Goal: Task Accomplishment & Management: Manage account settings

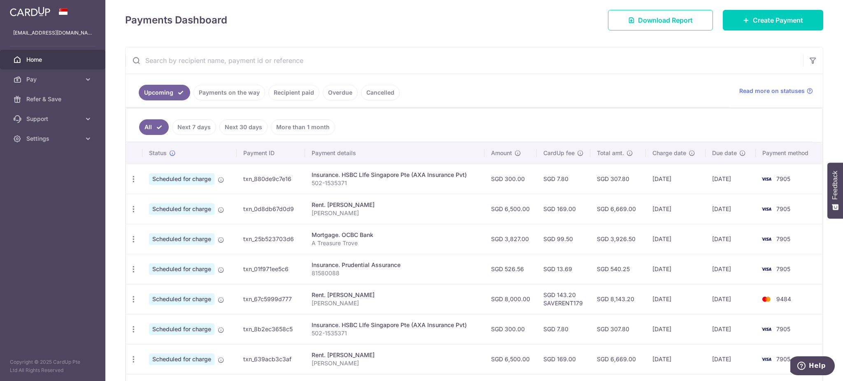
scroll to position [110, 0]
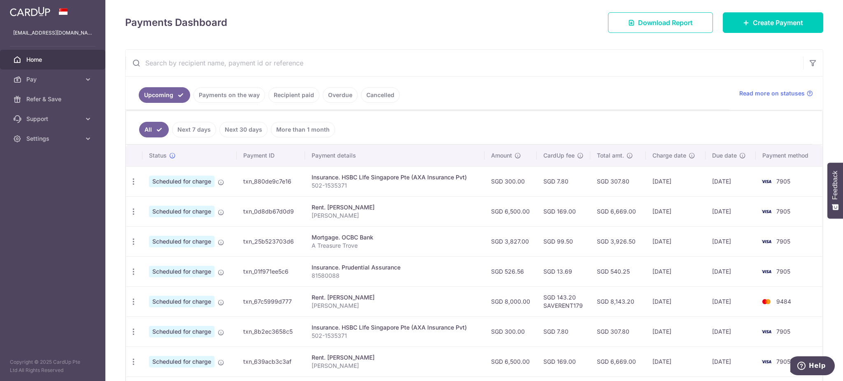
click at [280, 95] on link "Recipient paid" at bounding box center [293, 95] width 51 height 16
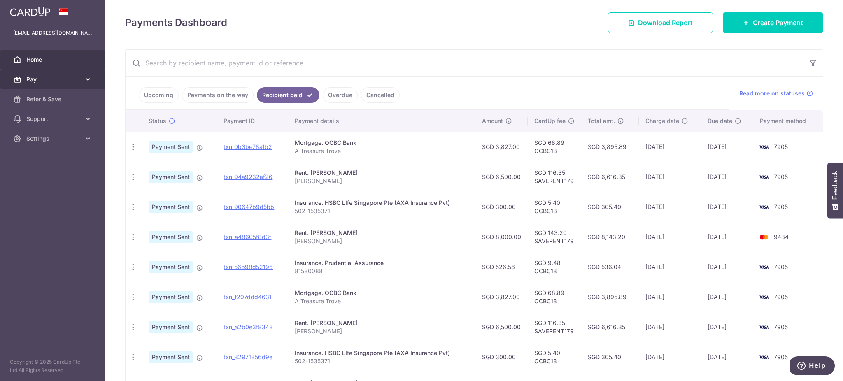
click at [61, 81] on span "Pay" at bounding box center [53, 79] width 54 height 8
click at [51, 62] on span "Home" at bounding box center [53, 60] width 54 height 8
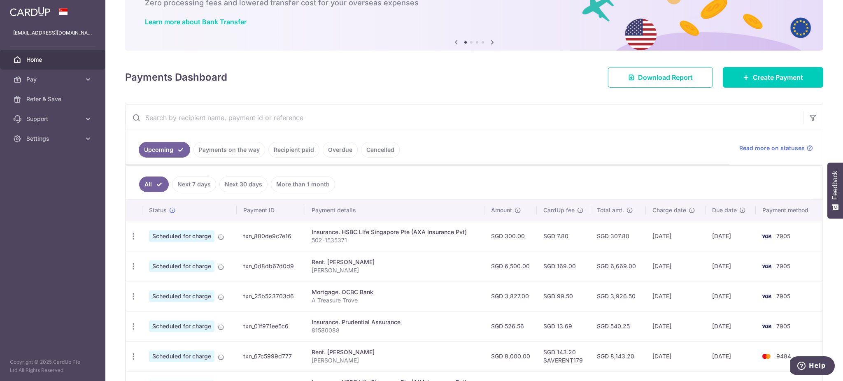
scroll to position [110, 0]
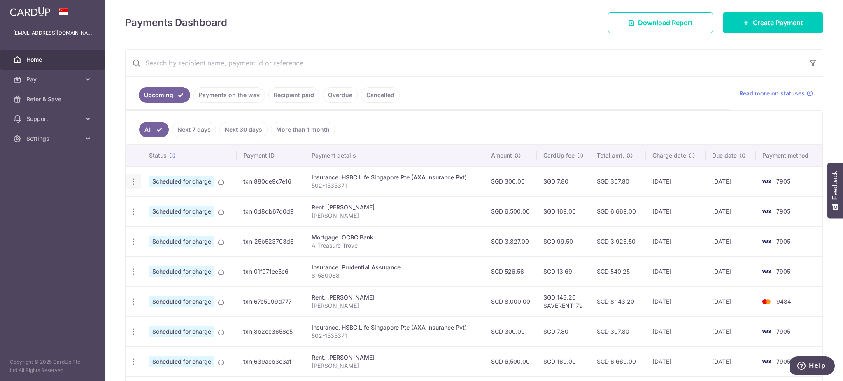
click at [131, 184] on icon "button" at bounding box center [133, 181] width 9 height 9
click at [173, 208] on span "Update payment" at bounding box center [177, 204] width 56 height 10
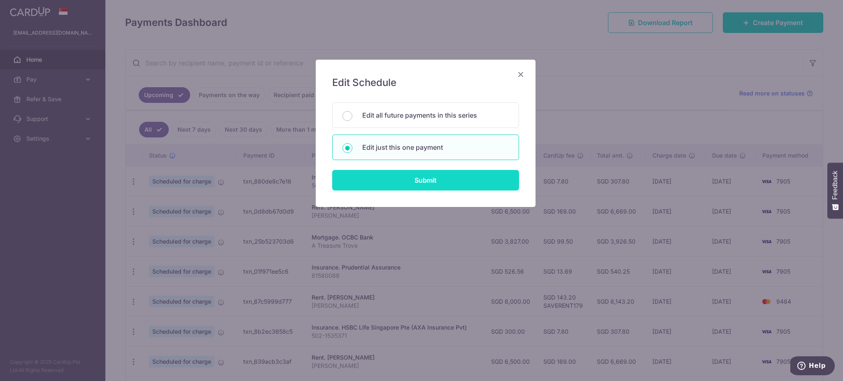
click at [372, 181] on input "Submit" at bounding box center [425, 180] width 187 height 21
radio input "true"
type input "300.00"
type input "[DATE]"
type input "502-1535371"
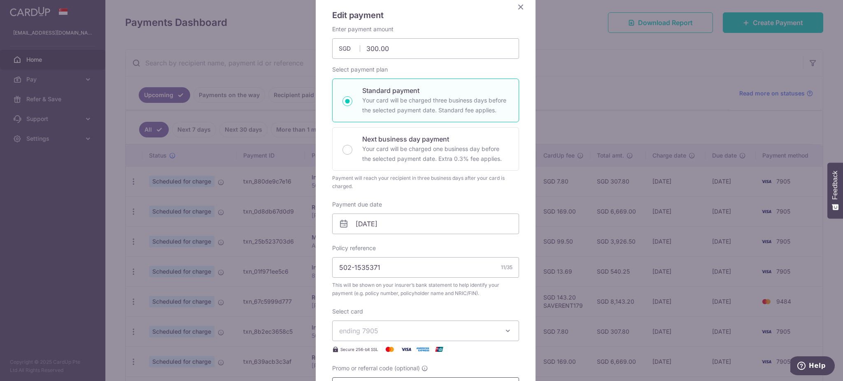
scroll to position [165, 0]
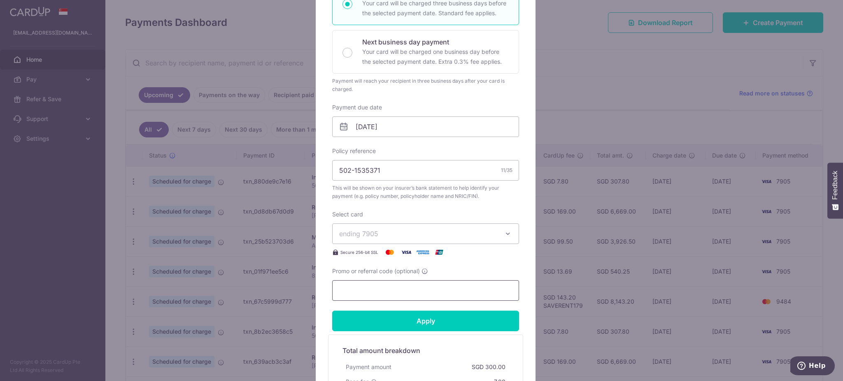
click at [384, 281] on input "Promo or referral code (optional)" at bounding box center [425, 290] width 187 height 21
type input "OCBC18"
click at [404, 327] on input "Apply" at bounding box center [425, 321] width 187 height 21
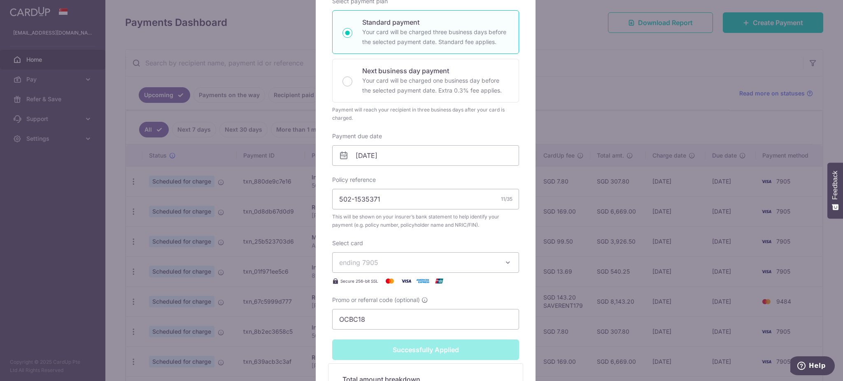
type input "Successfully Applied"
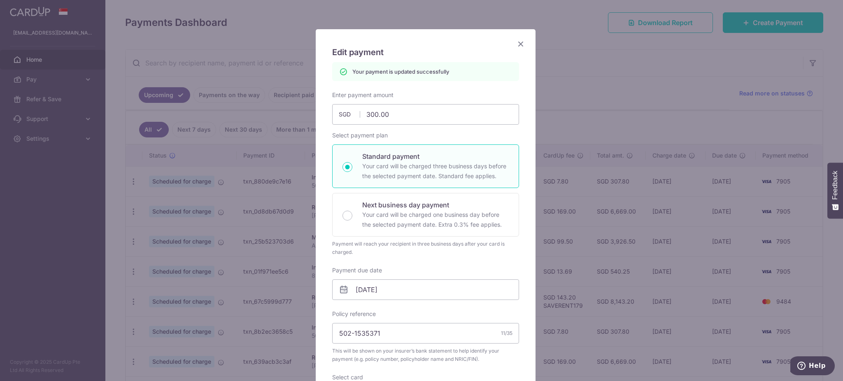
scroll to position [29, 0]
click at [516, 43] on icon "Close" at bounding box center [521, 45] width 10 height 10
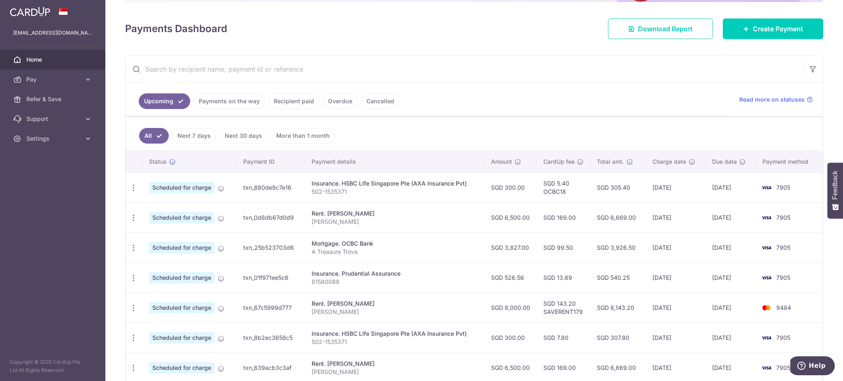
scroll to position [110, 0]
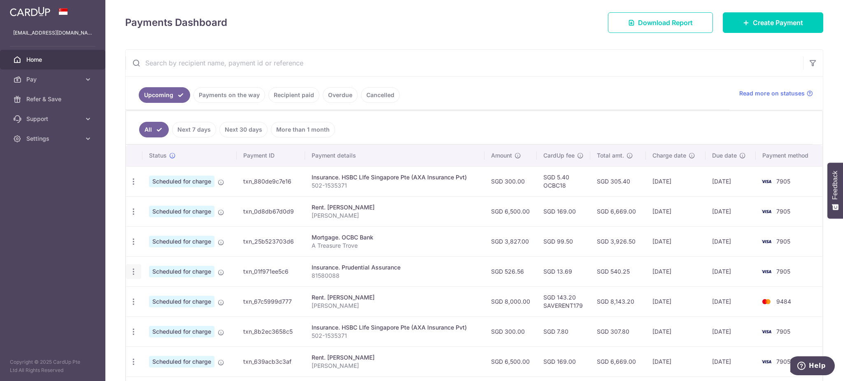
click at [132, 274] on icon "button" at bounding box center [133, 272] width 9 height 9
click at [172, 292] on span "Update payment" at bounding box center [177, 294] width 56 height 10
radio input "true"
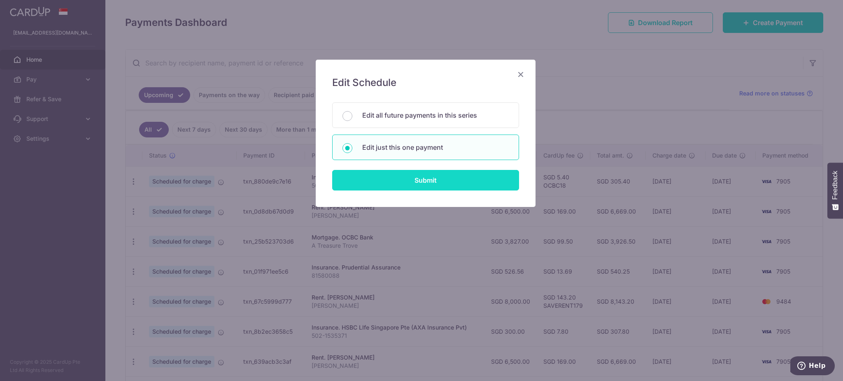
click at [418, 176] on input "Submit" at bounding box center [425, 180] width 187 height 21
radio input "true"
type input "526.56"
type input "[DATE]"
type input "81580088"
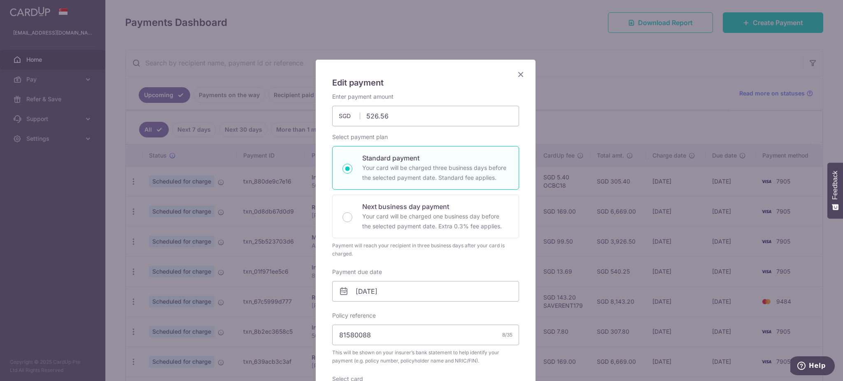
scroll to position [274, 0]
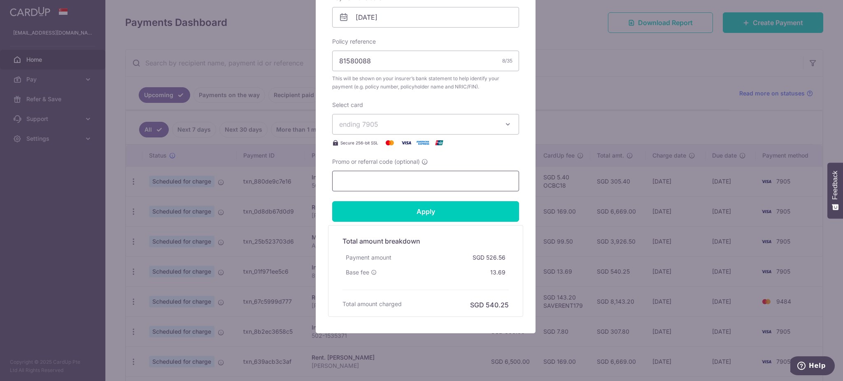
click at [364, 182] on input "Promo or referral code (optional)" at bounding box center [425, 181] width 187 height 21
type input "OCBC18"
click at [398, 208] on input "Apply" at bounding box center [425, 211] width 187 height 21
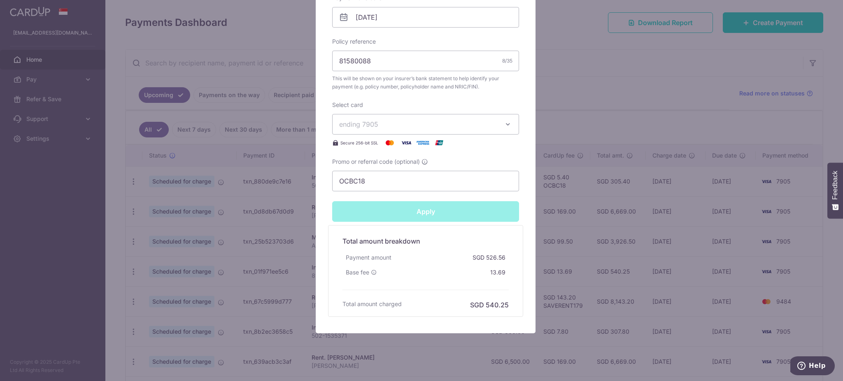
type input "Successfully Applied"
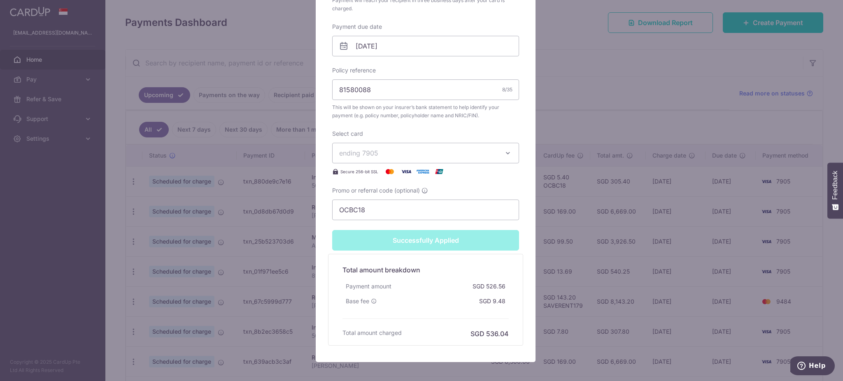
scroll to position [303, 0]
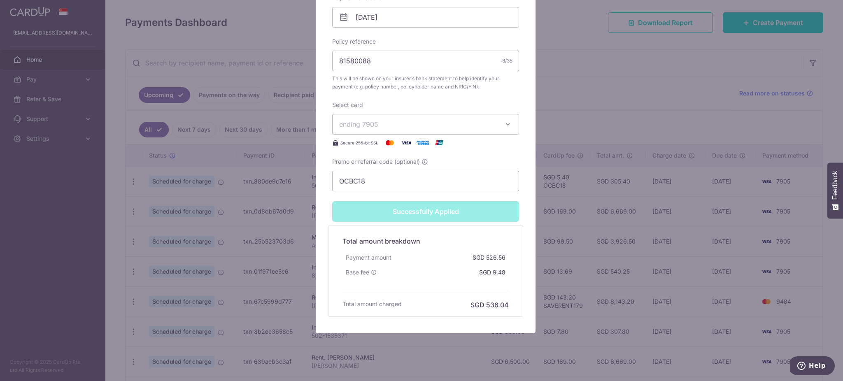
click at [569, 159] on div "Edit payment By clicking apply, you will make changes to all payments to Pruden…" at bounding box center [421, 190] width 843 height 381
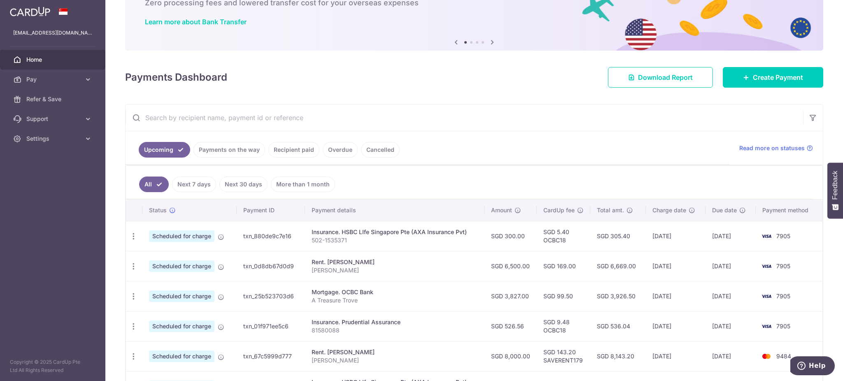
scroll to position [110, 0]
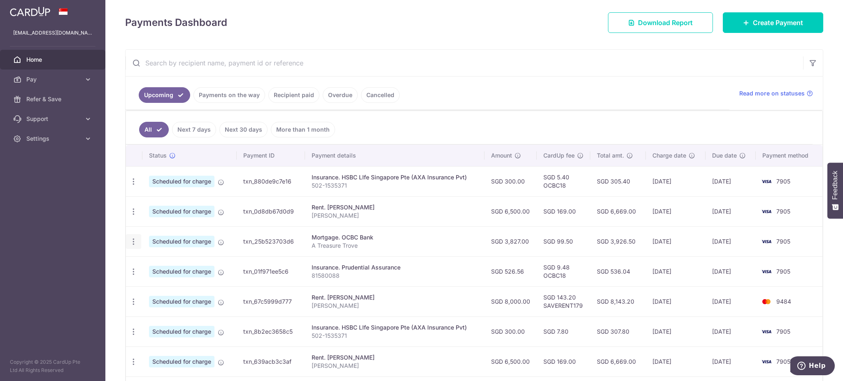
click at [131, 240] on icon "button" at bounding box center [133, 242] width 9 height 9
click at [156, 268] on span "Update payment" at bounding box center [177, 264] width 56 height 10
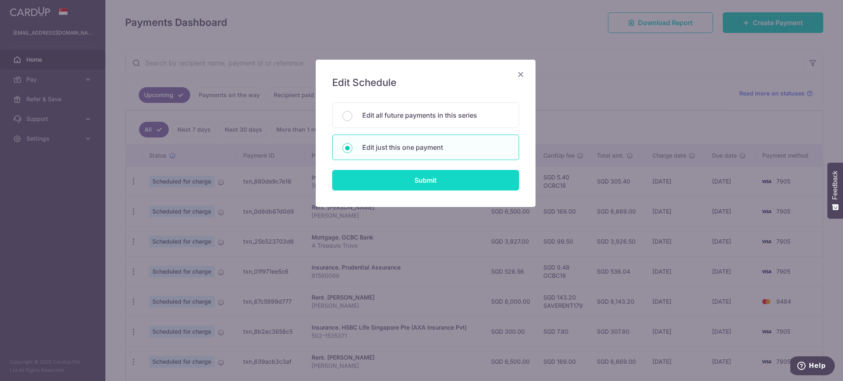
click at [370, 180] on input "Submit" at bounding box center [425, 180] width 187 height 21
radio input "true"
type input "3,827.00"
type input "[DATE]"
type input "A Treasure Trove"
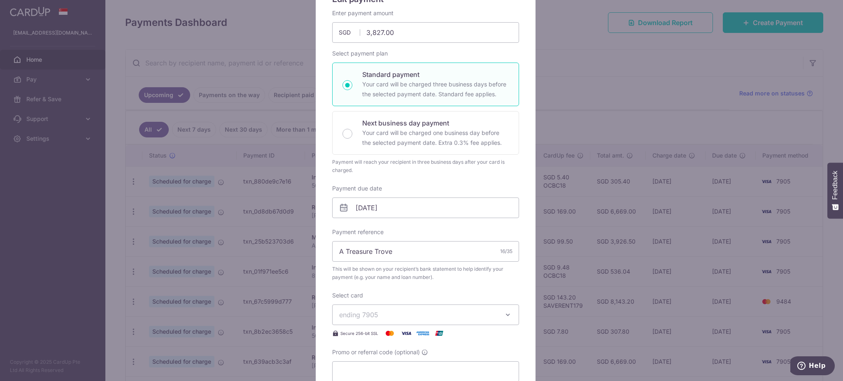
scroll to position [219, 0]
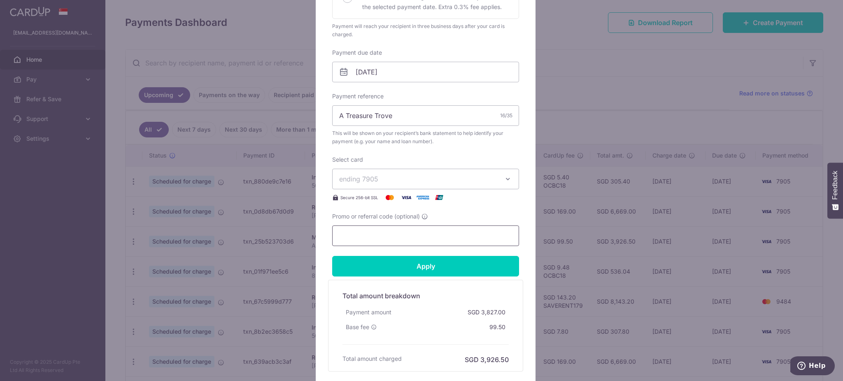
click at [366, 235] on input "Promo or referral code (optional)" at bounding box center [425, 236] width 187 height 21
type input "OCBC18"
click at [402, 261] on input "Apply" at bounding box center [425, 266] width 187 height 21
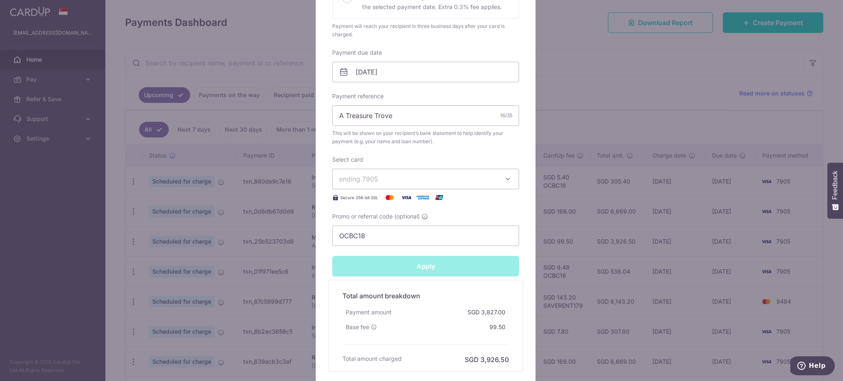
type input "Successfully Applied"
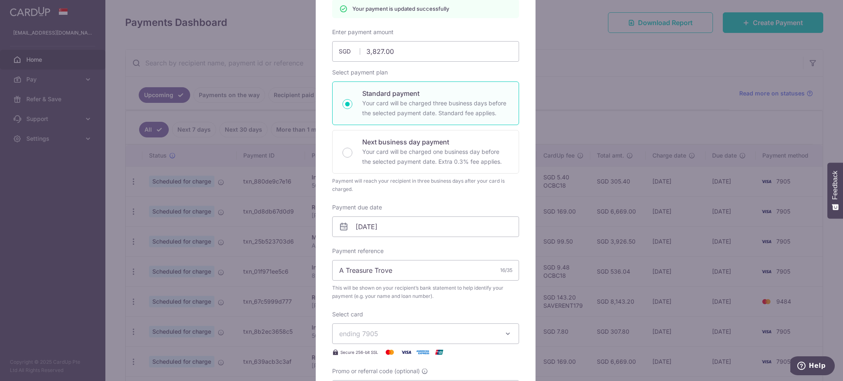
scroll to position [0, 0]
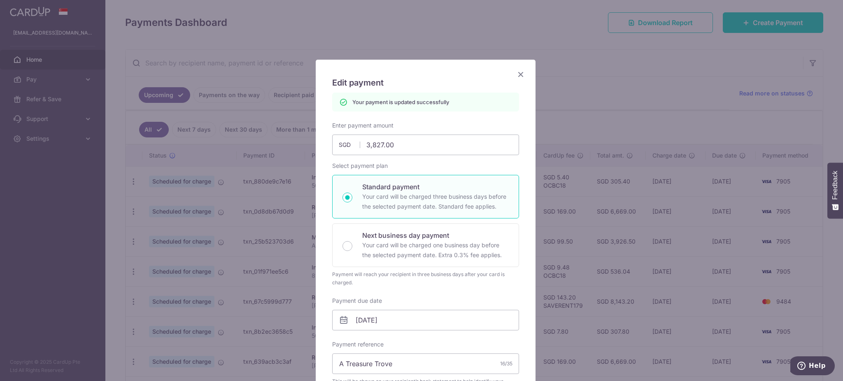
click at [516, 70] on icon "Close" at bounding box center [521, 74] width 10 height 10
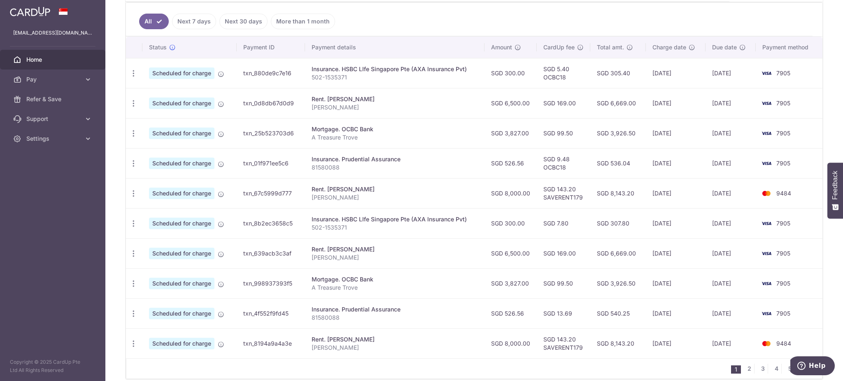
scroll to position [219, 0]
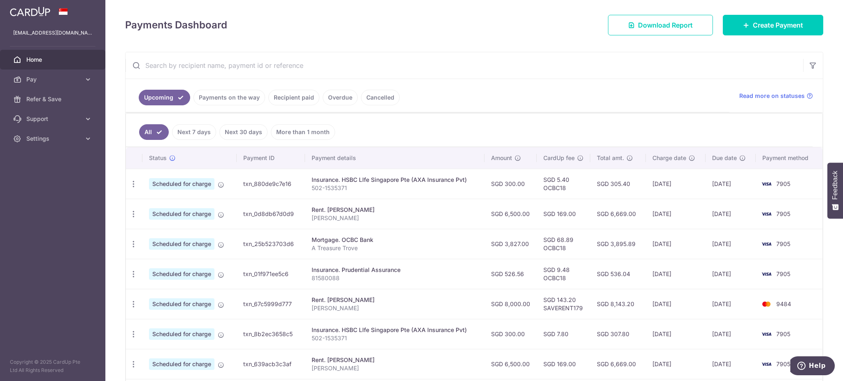
scroll to position [110, 0]
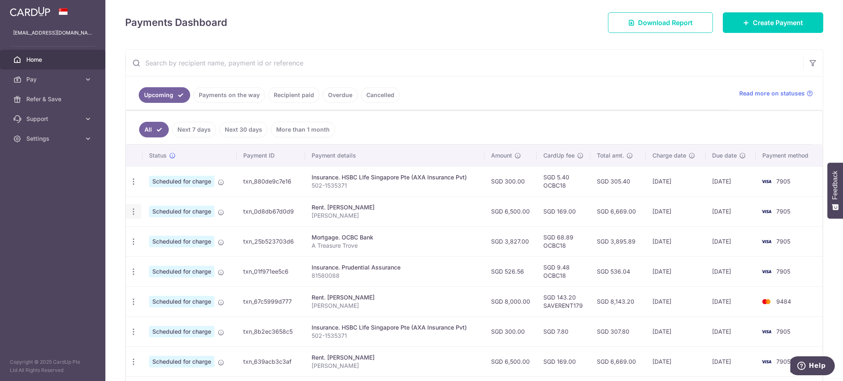
click at [131, 213] on icon "button" at bounding box center [133, 212] width 9 height 9
click at [155, 233] on span "Update payment" at bounding box center [177, 234] width 56 height 10
radio input "true"
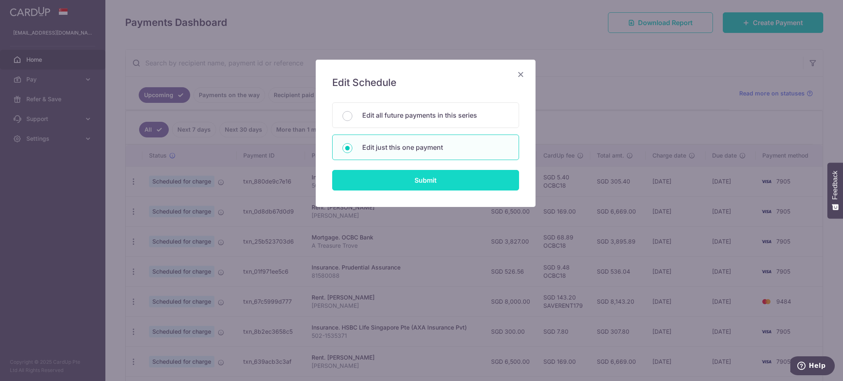
click at [380, 176] on input "Submit" at bounding box center [425, 180] width 187 height 21
radio input "true"
type input "6,500.00"
type input "[DATE]"
type input "[PERSON_NAME]"
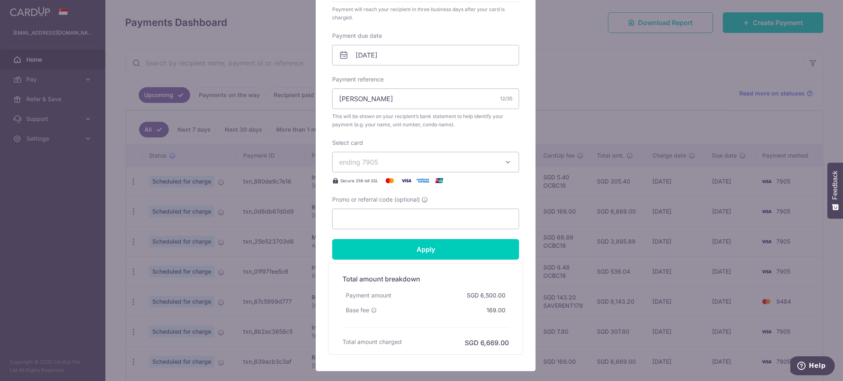
scroll to position [274, 0]
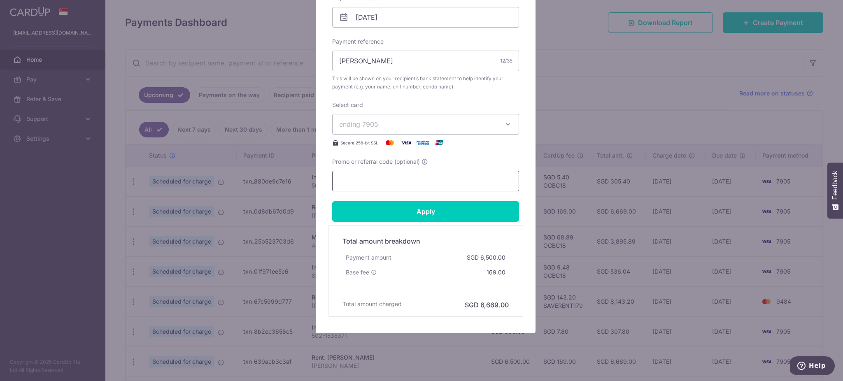
click at [354, 189] on input "Promo or referral code (optional)" at bounding box center [425, 181] width 187 height 21
type input "rent179"
click at [364, 182] on input "rent179" at bounding box center [425, 181] width 187 height 21
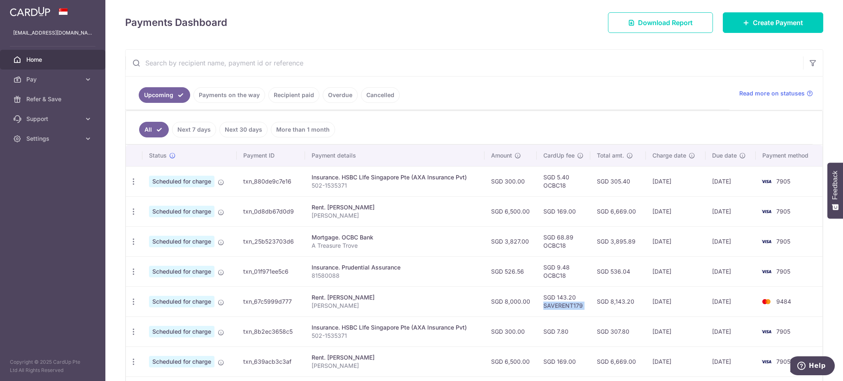
drag, startPoint x: 544, startPoint y: 306, endPoint x: 553, endPoint y: 307, distance: 9.9
click at [592, 307] on tr "Update payment Cancel payment Scheduled for charge txn_67c5999d777 Rent. Wong T…" at bounding box center [474, 302] width 697 height 30
copy tr "SAVERENT179"
click at [133, 214] on icon "button" at bounding box center [133, 212] width 9 height 9
click at [160, 233] on span "Update payment" at bounding box center [177, 234] width 56 height 10
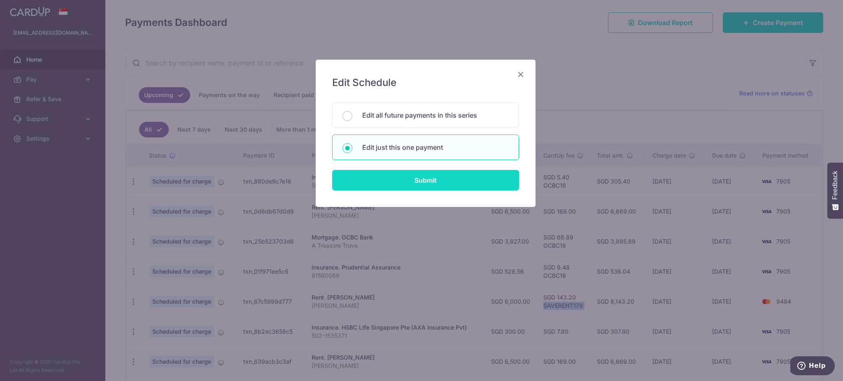
click at [400, 174] on input "Submit" at bounding box center [425, 180] width 187 height 21
radio input "true"
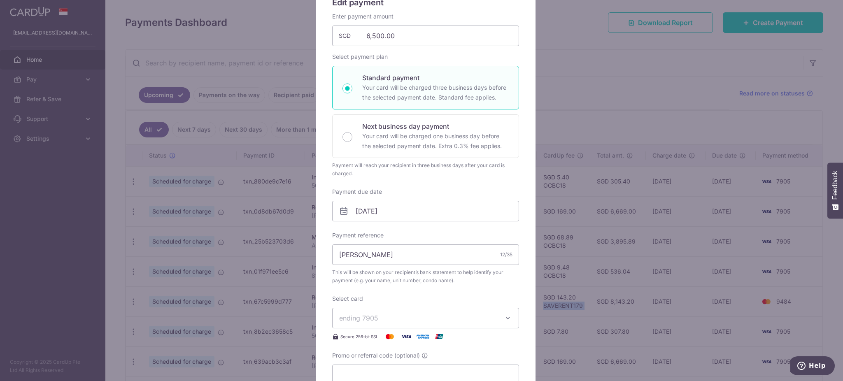
scroll to position [219, 0]
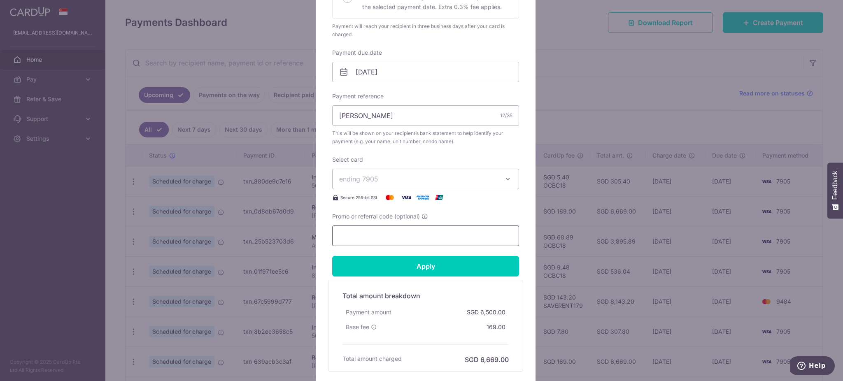
click at [360, 235] on input "Promo or referral code (optional)" at bounding box center [425, 236] width 187 height 21
paste input "SAVERENT179"
click at [368, 269] on input "Apply" at bounding box center [425, 266] width 187 height 21
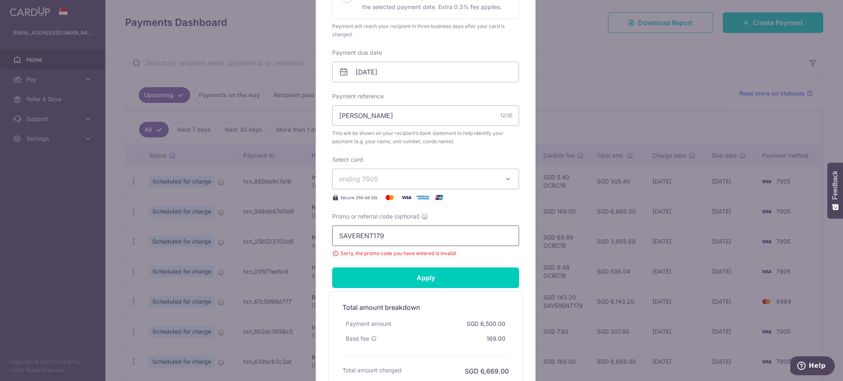
click at [399, 238] on input "SAVERENT179" at bounding box center [425, 236] width 187 height 21
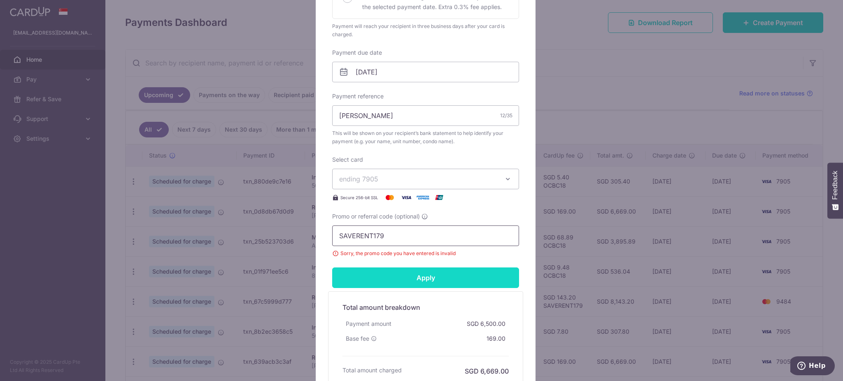
type input "SAVERENT179"
click at [417, 276] on input "Apply" at bounding box center [425, 278] width 187 height 21
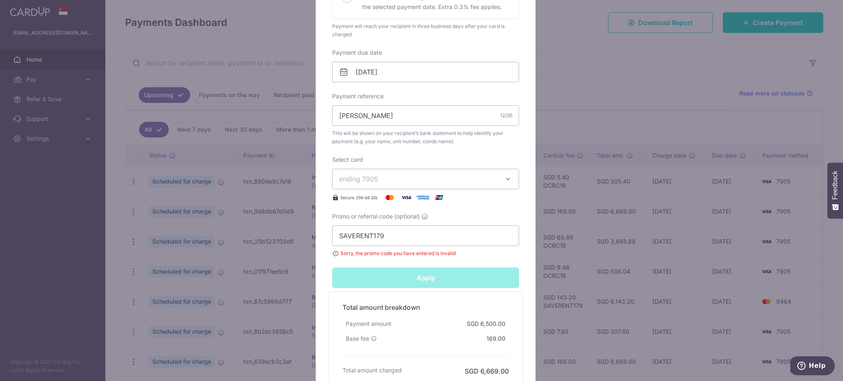
type input "Successfully Applied"
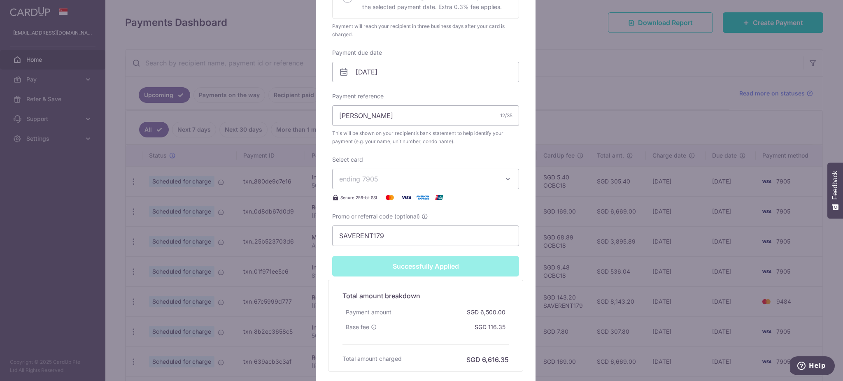
click at [563, 261] on div "Edit payment By clicking apply, you will make changes to all payments to Ngiam …" at bounding box center [421, 190] width 843 height 381
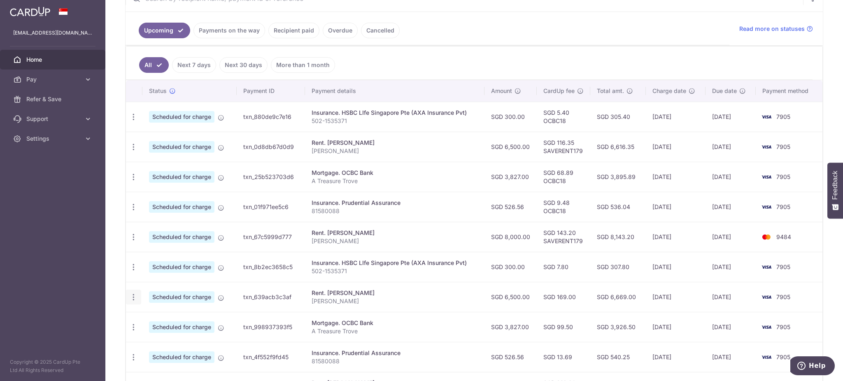
click at [134, 296] on icon "button" at bounding box center [133, 297] width 9 height 9
click at [160, 322] on span "Update payment" at bounding box center [177, 320] width 56 height 10
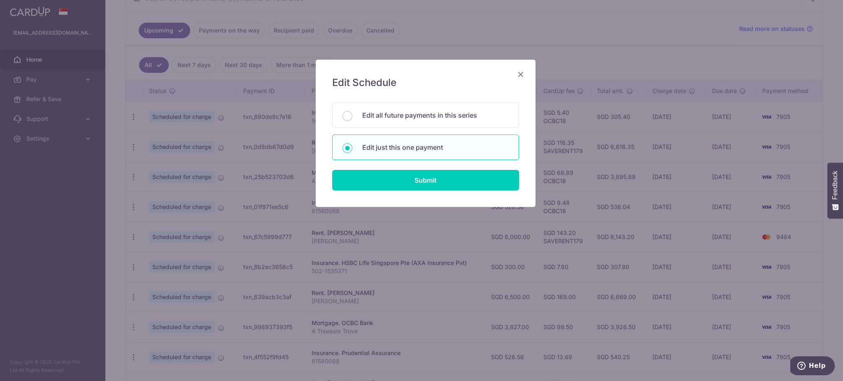
click at [387, 191] on div "Edit Schedule You will be editing all 10 payments to Ngiam Wen Yang scheduled f…" at bounding box center [426, 133] width 220 height 147
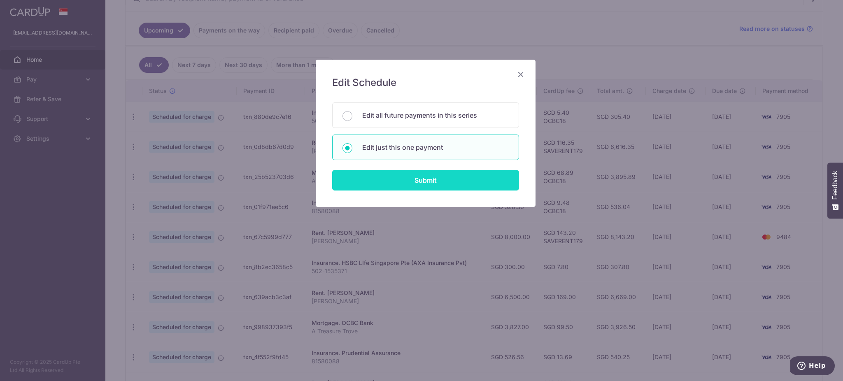
click at [387, 189] on input "Submit" at bounding box center [425, 180] width 187 height 21
radio input "true"
type input "6,500.00"
type input "[DATE]"
type input "[PERSON_NAME]"
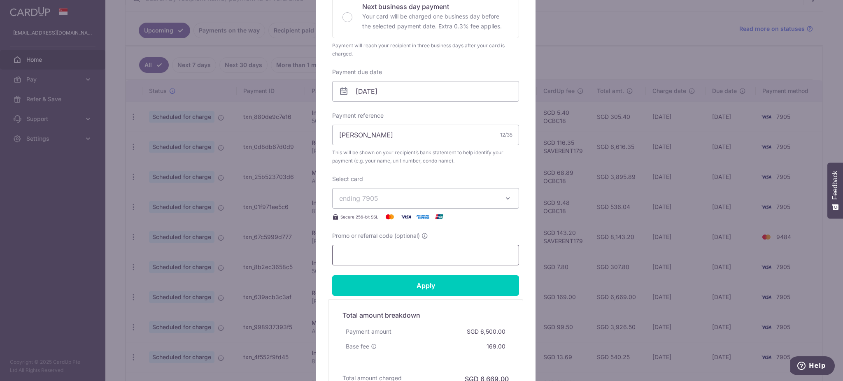
click at [360, 283] on form "By clicking apply, you will make changes to all payments to Ngiam Wen Yang sche…" at bounding box center [425, 142] width 187 height 499
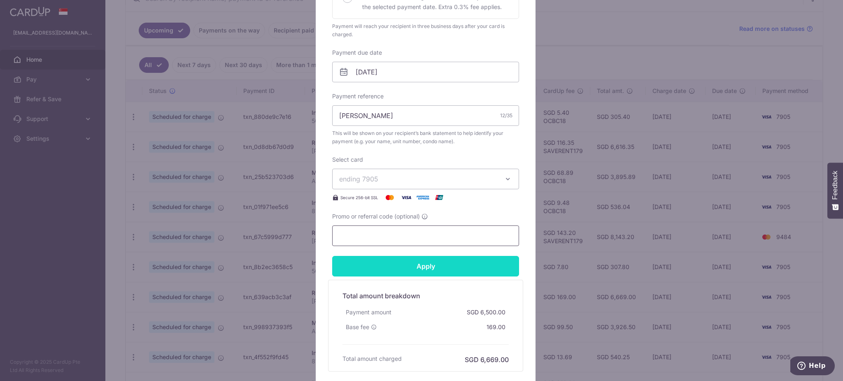
paste input "SAVERENT179"
click at [377, 268] on input "Apply" at bounding box center [425, 266] width 187 height 21
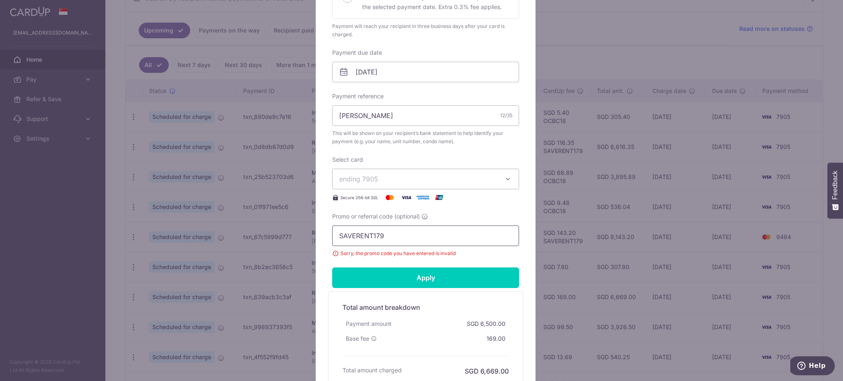
click at [412, 233] on input "SAVERENT179" at bounding box center [425, 236] width 187 height 21
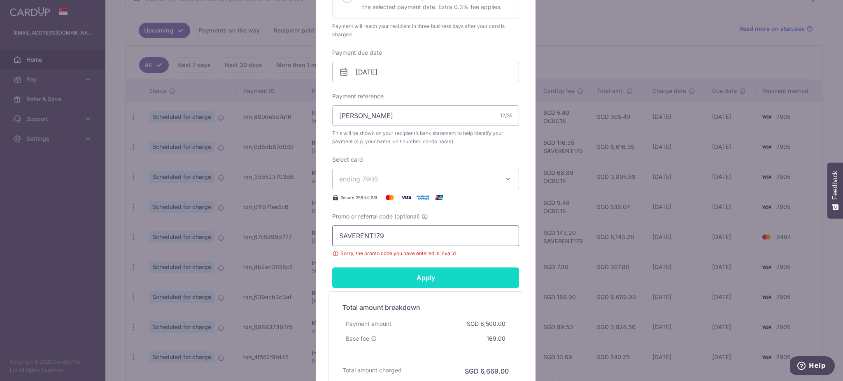
type input "SAVERENT179"
click at [413, 269] on input "Apply" at bounding box center [425, 278] width 187 height 21
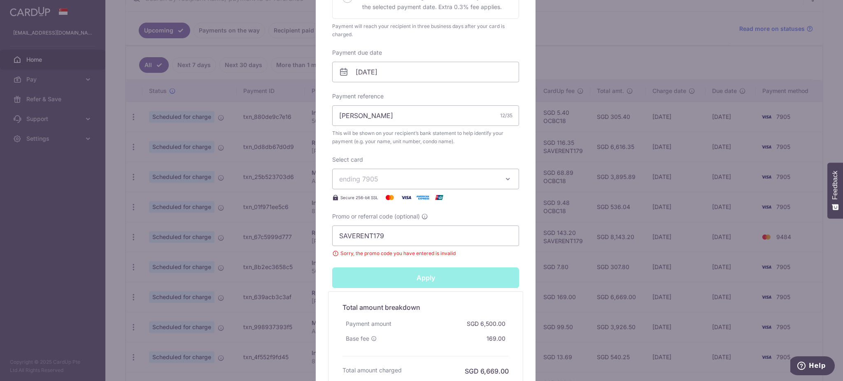
type input "Successfully Applied"
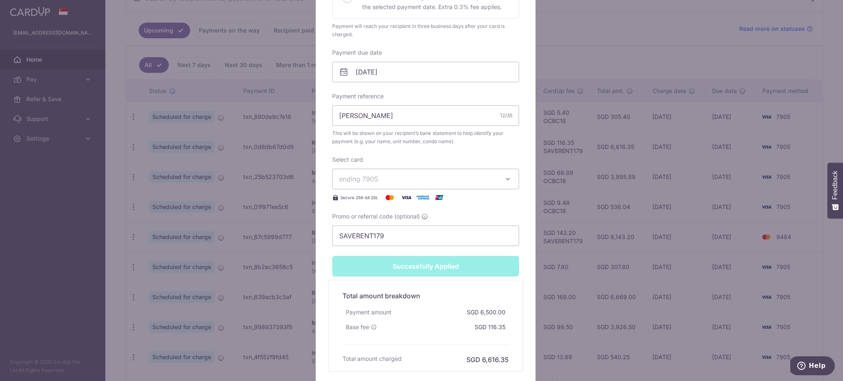
click at [242, 283] on div "Edit payment By clicking apply, you will make changes to all payments to Ngiam …" at bounding box center [421, 190] width 843 height 381
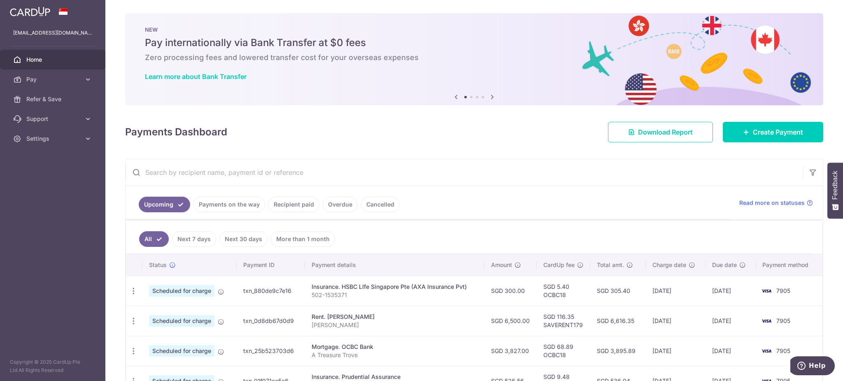
scroll to position [255, 0]
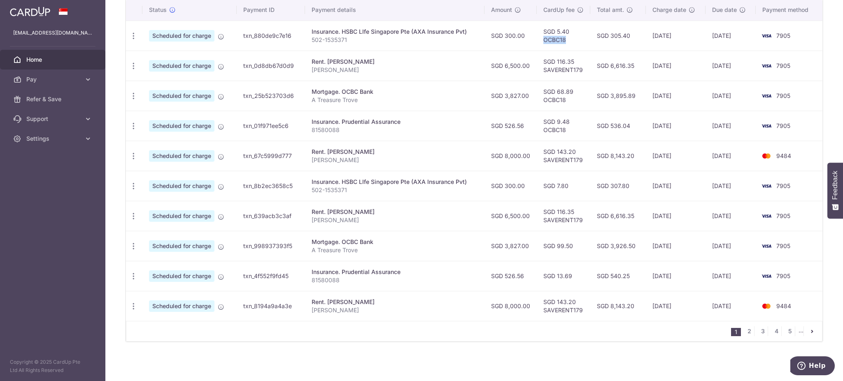
drag, startPoint x: 542, startPoint y: 40, endPoint x: 565, endPoint y: 40, distance: 23.5
click at [565, 40] on td "SGD 5.40 OCBC18" at bounding box center [564, 36] width 54 height 30
copy td "OCBC18"
click at [133, 187] on icon "button" at bounding box center [133, 186] width 9 height 9
click at [172, 209] on span "Update payment" at bounding box center [177, 209] width 56 height 10
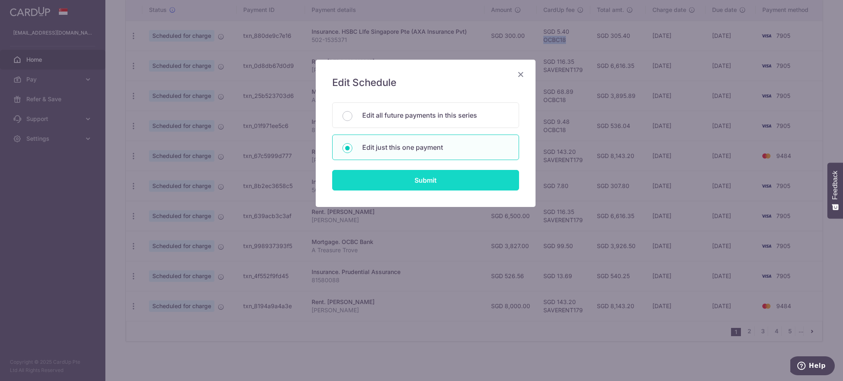
click at [396, 187] on input "Submit" at bounding box center [425, 180] width 187 height 21
radio input "true"
type input "300.00"
type input "[DATE]"
type input "502-1535371"
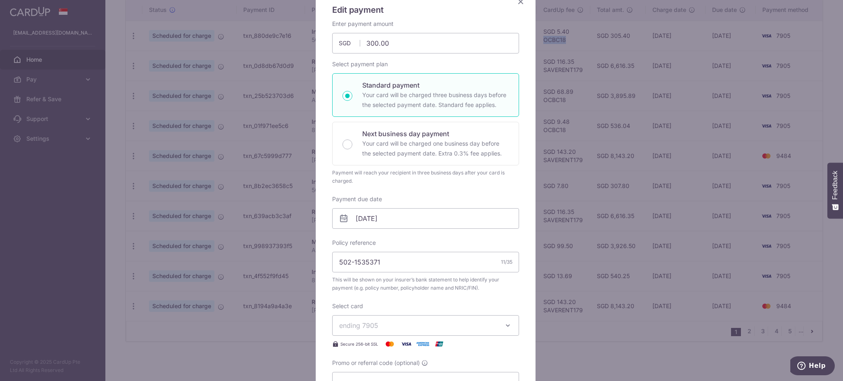
scroll to position [219, 0]
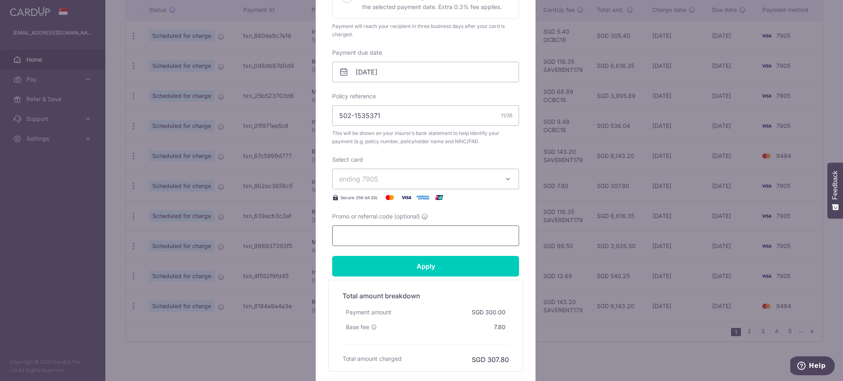
click at [356, 231] on input "Promo or referral code (optional)" at bounding box center [425, 236] width 187 height 21
paste input "OCBC18"
type input "OCBC18"
click at [370, 267] on input "Apply" at bounding box center [425, 266] width 187 height 21
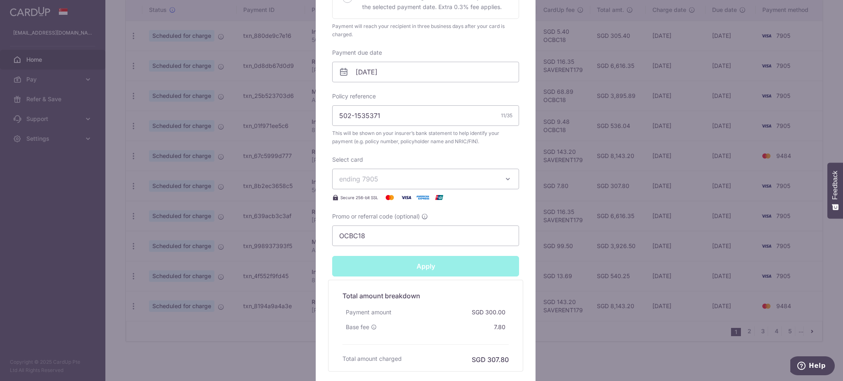
type input "Successfully Applied"
click at [565, 257] on div "Edit payment By clicking apply, you will make changes to all payments to HSBC L…" at bounding box center [421, 190] width 843 height 381
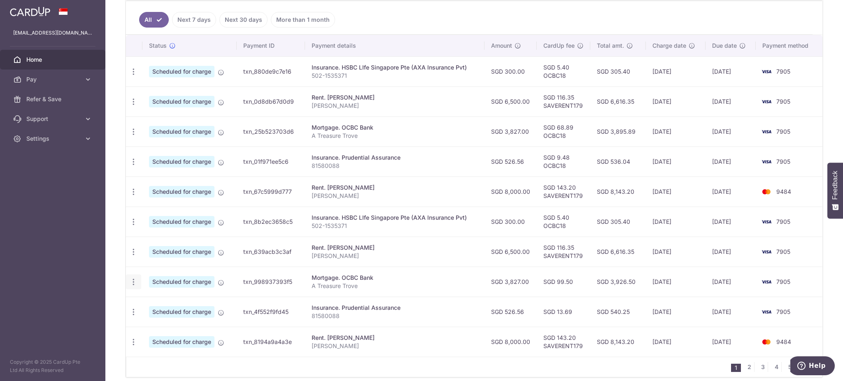
click at [131, 282] on icon "button" at bounding box center [133, 282] width 9 height 9
click at [161, 307] on span "Update payment" at bounding box center [177, 305] width 56 height 10
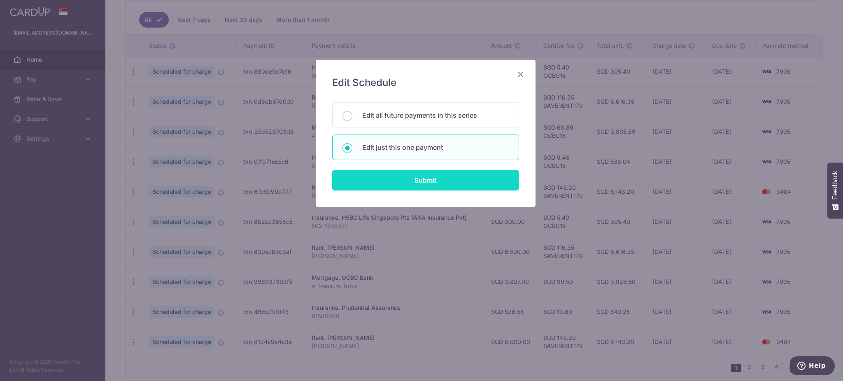
click at [397, 188] on input "Submit" at bounding box center [425, 180] width 187 height 21
radio input "true"
type input "3,827.00"
type input "[DATE]"
type input "A Treasure Trove"
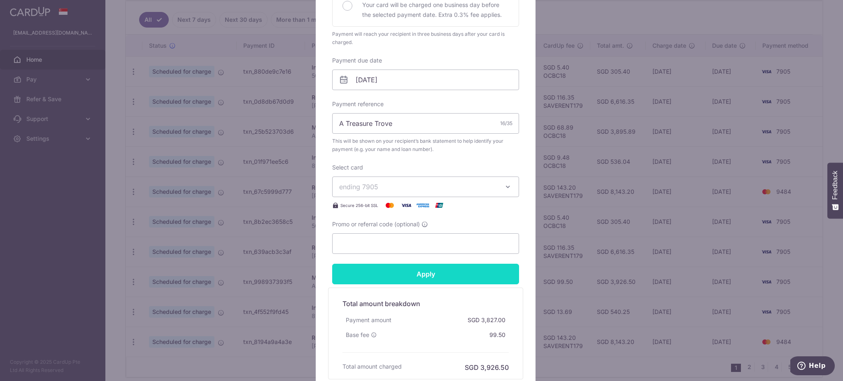
scroll to position [219, 0]
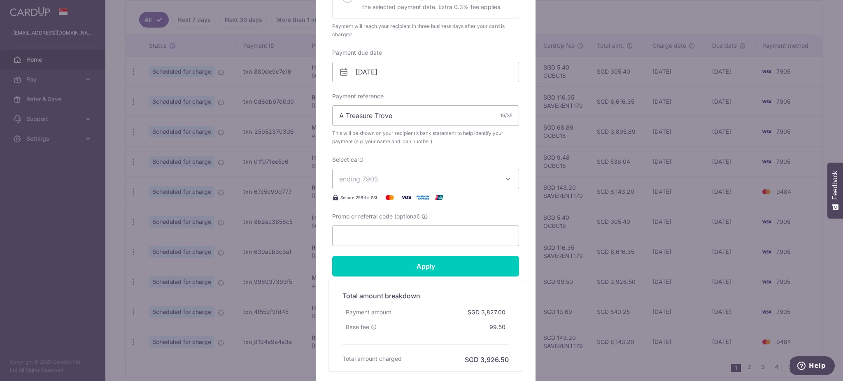
click at [369, 222] on div "Promo or referral code (optional)" at bounding box center [425, 229] width 187 height 34
click at [365, 231] on input "Promo or referral code (optional)" at bounding box center [425, 236] width 187 height 21
paste input "OCBC18"
type input "OCBC18"
click at [394, 266] on input "Apply" at bounding box center [425, 266] width 187 height 21
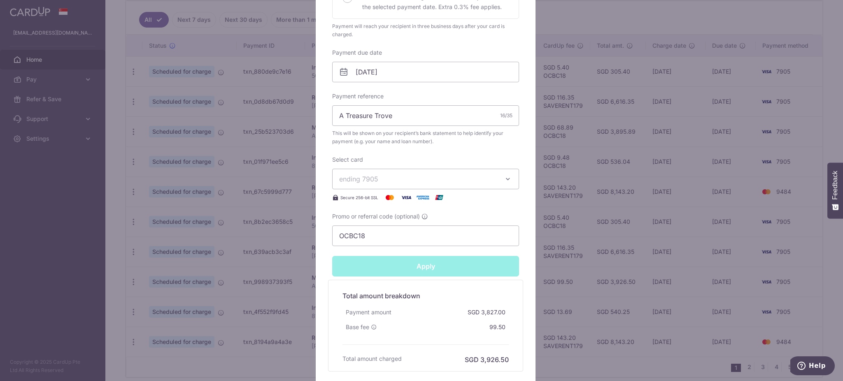
type input "Successfully Applied"
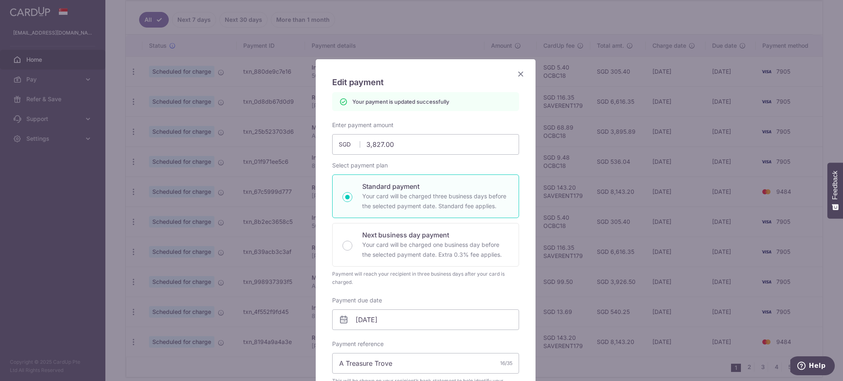
scroll to position [0, 0]
click at [518, 72] on icon "Close" at bounding box center [521, 74] width 10 height 10
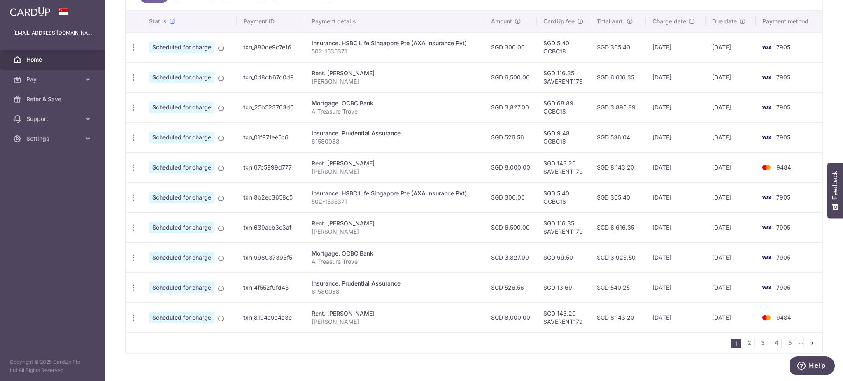
scroll to position [255, 0]
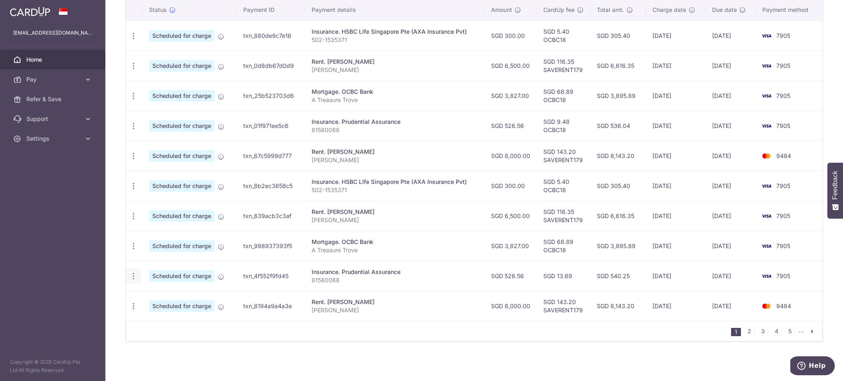
click at [131, 278] on icon "button" at bounding box center [133, 276] width 9 height 9
click at [159, 300] on span "Update payment" at bounding box center [177, 299] width 56 height 10
radio input "true"
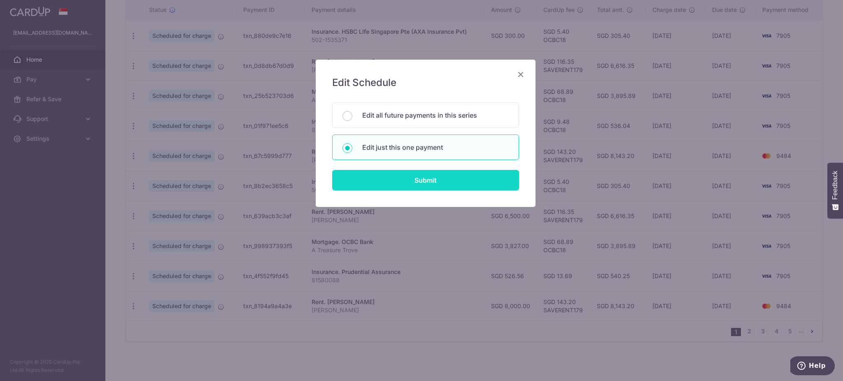
click at [393, 185] on input "Submit" at bounding box center [425, 180] width 187 height 21
radio input "true"
type input "526.56"
type input "[DATE]"
type input "81580088"
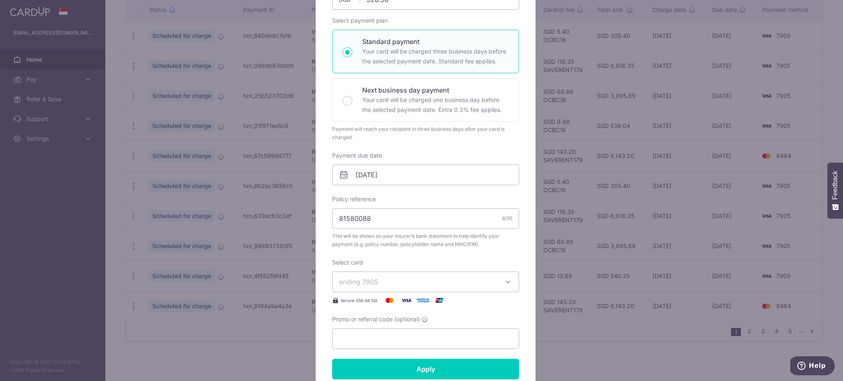
scroll to position [219, 0]
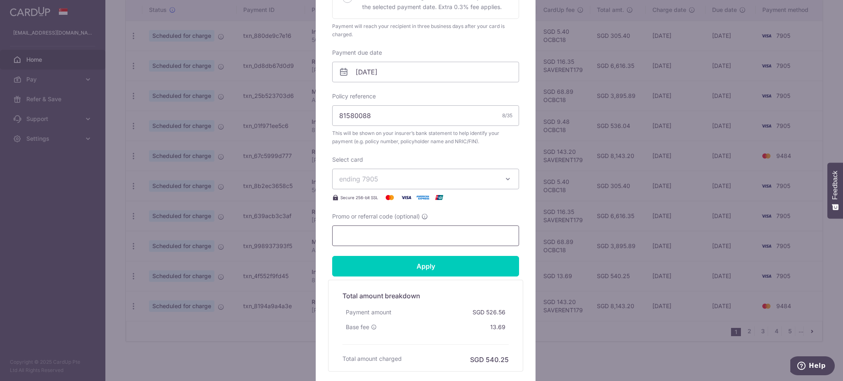
click at [360, 239] on input "Promo or referral code (optional)" at bounding box center [425, 236] width 187 height 21
paste input "OCBC18"
type input "OCBC18"
click at [378, 273] on input "Apply" at bounding box center [425, 266] width 187 height 21
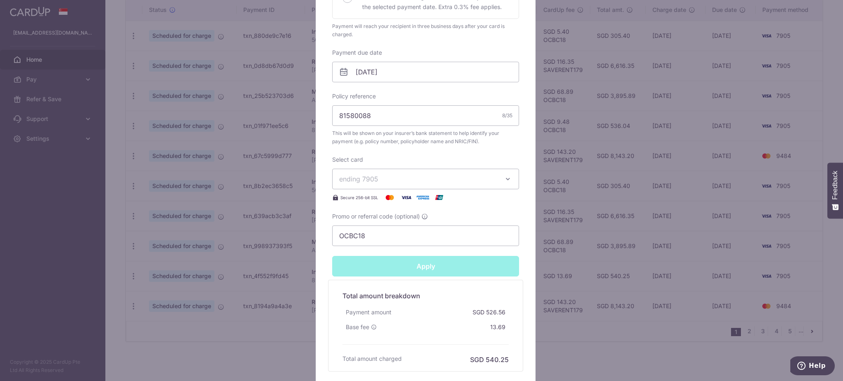
type input "Successfully Applied"
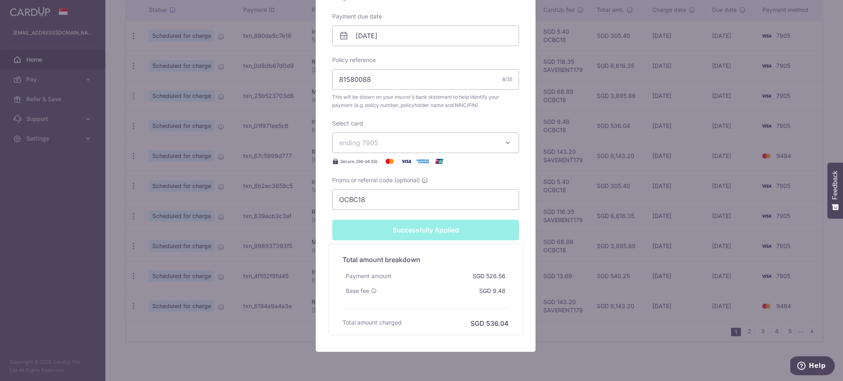
scroll to position [303, 0]
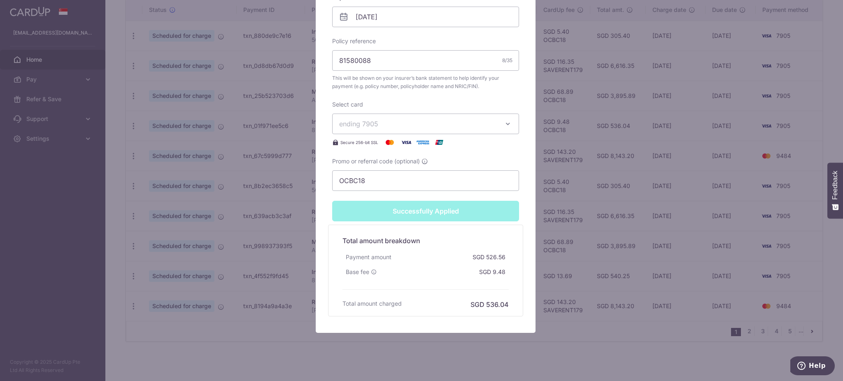
click at [586, 289] on div "Edit payment By clicking apply, you will make changes to all payments to Pruden…" at bounding box center [421, 190] width 843 height 381
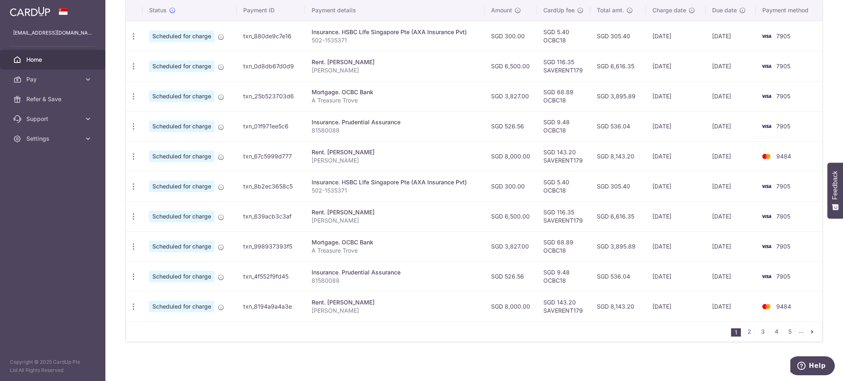
scroll to position [255, 0]
click at [744, 335] on link "2" at bounding box center [749, 332] width 10 height 10
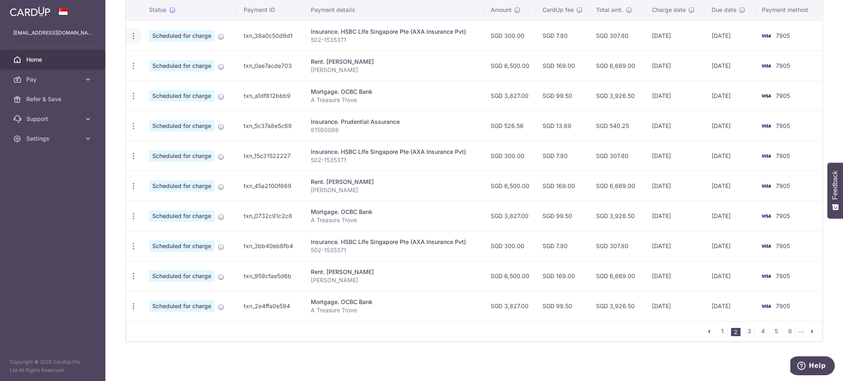
click at [135, 33] on icon "button" at bounding box center [133, 36] width 9 height 9
click at [146, 58] on link "Update payment" at bounding box center [169, 59] width 86 height 20
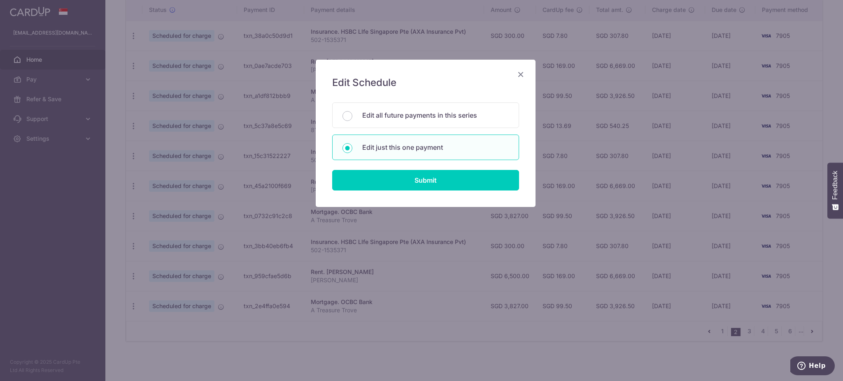
click at [401, 168] on form "You will be editing all 51 payments to HSBC LIfe Singapore Pte (AXA Insurance P…" at bounding box center [425, 147] width 187 height 88
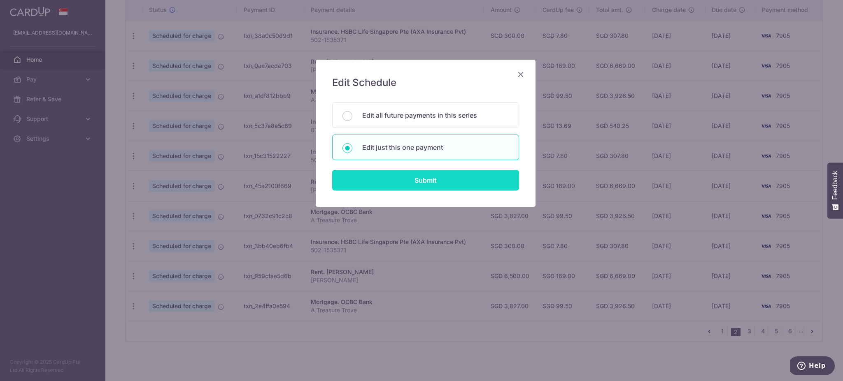
click at [400, 174] on input "Submit" at bounding box center [425, 180] width 187 height 21
radio input "true"
type input "300.00"
type input "[DATE]"
type input "502-1535371"
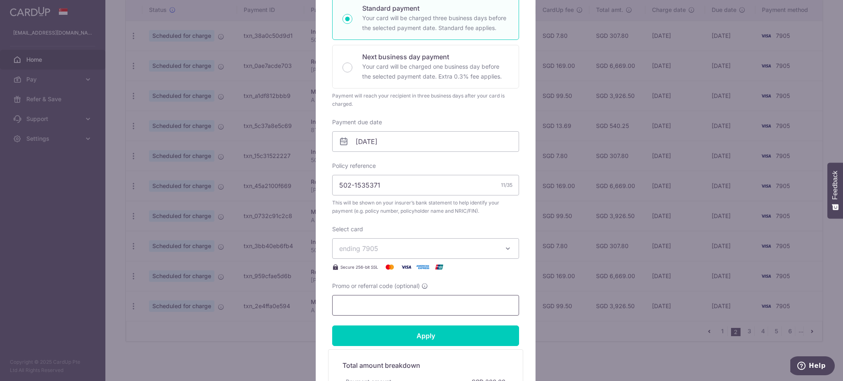
scroll to position [219, 0]
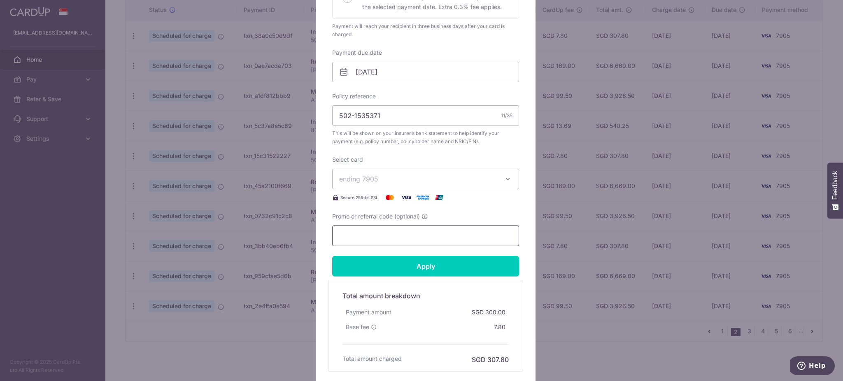
click at [369, 237] on input "Promo or referral code (optional)" at bounding box center [425, 236] width 187 height 21
paste input "OCBC18"
type input "OCBC18"
drag, startPoint x: 380, startPoint y: 268, endPoint x: 393, endPoint y: 268, distance: 13.2
click at [380, 268] on input "Apply" at bounding box center [425, 266] width 187 height 21
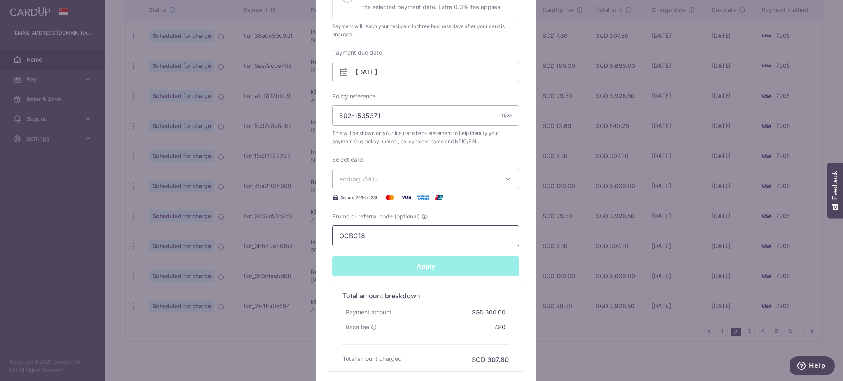
type input "Successfully Applied"
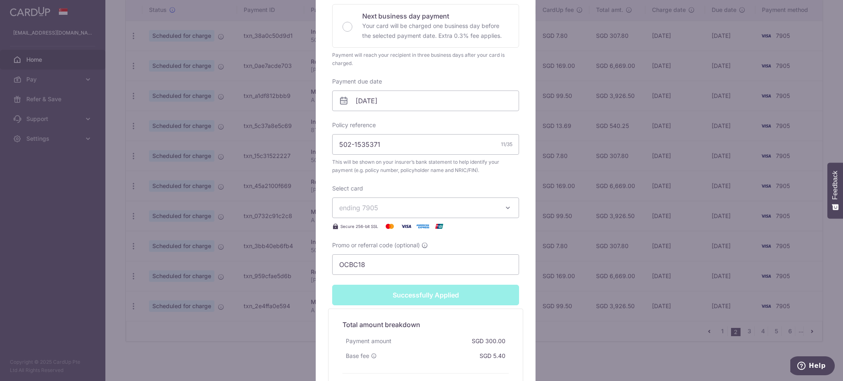
scroll to position [248, 0]
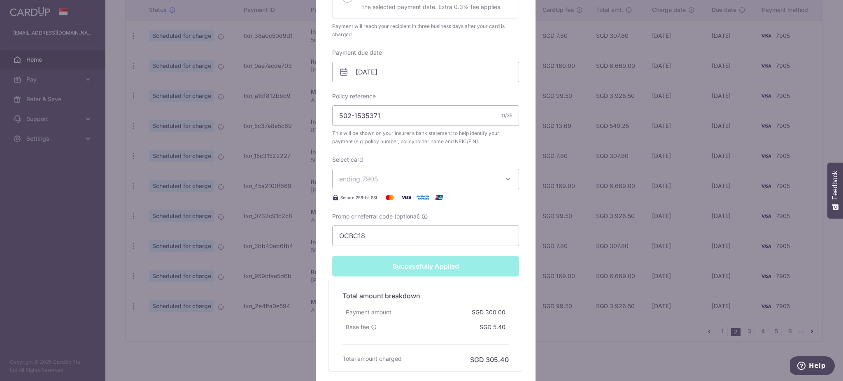
click at [591, 156] on div "Edit payment By clicking apply, you will make changes to all payments to HSBC L…" at bounding box center [421, 190] width 843 height 381
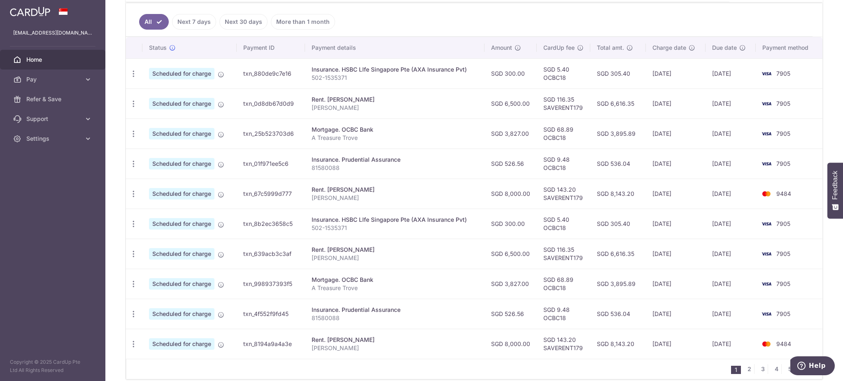
scroll to position [255, 0]
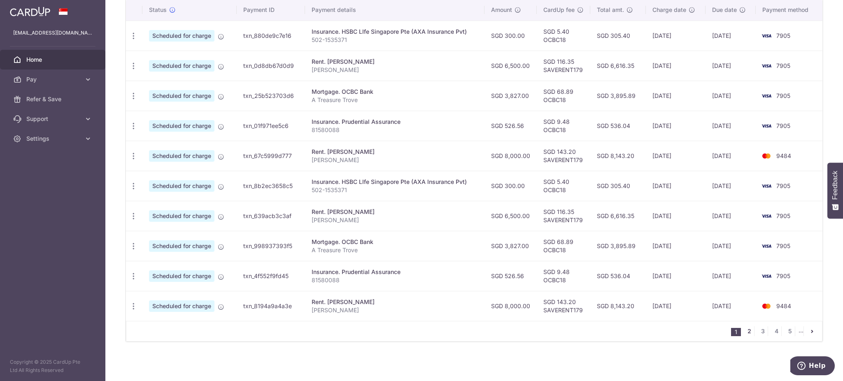
click at [744, 330] on link "2" at bounding box center [749, 332] width 10 height 10
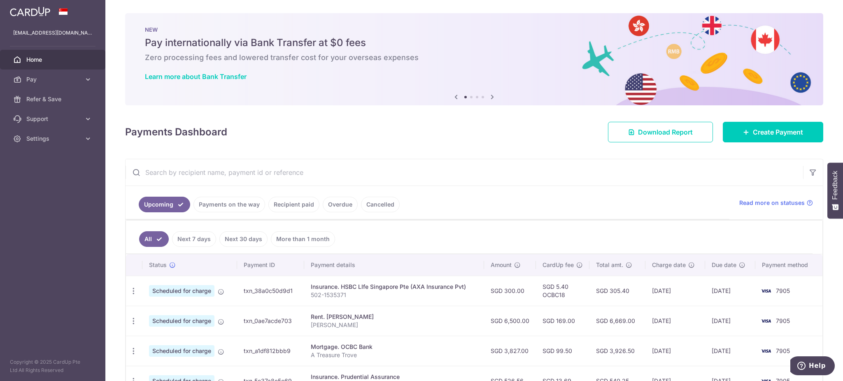
scroll to position [55, 0]
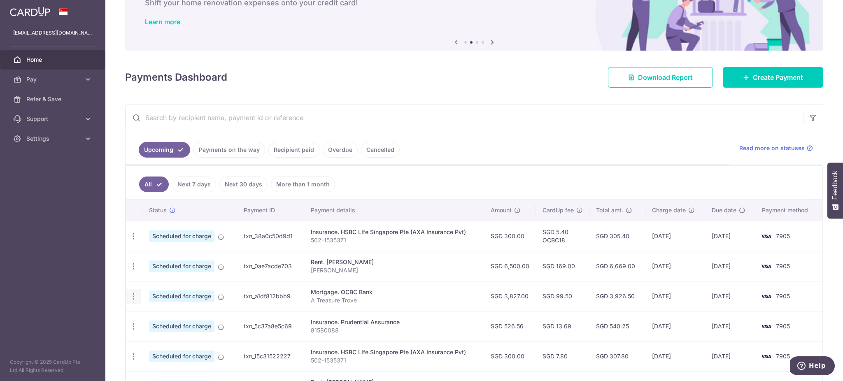
click at [132, 296] on icon "button" at bounding box center [133, 296] width 9 height 9
drag, startPoint x: 173, startPoint y: 322, endPoint x: 177, endPoint y: 322, distance: 4.2
click at [173, 322] on span "Update payment" at bounding box center [177, 319] width 56 height 10
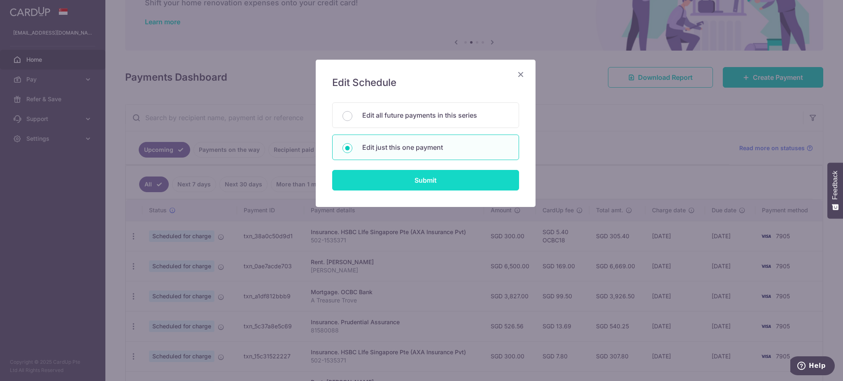
click at [389, 187] on input "Submit" at bounding box center [425, 180] width 187 height 21
radio input "true"
type input "3,827.00"
type input "[DATE]"
type input "A Treasure Trove"
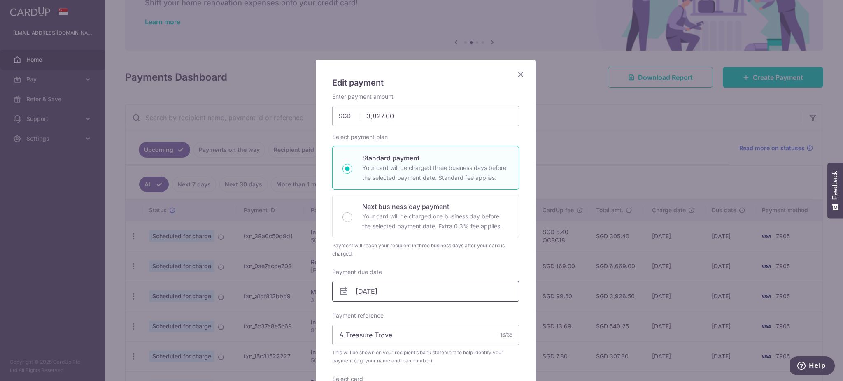
scroll to position [165, 0]
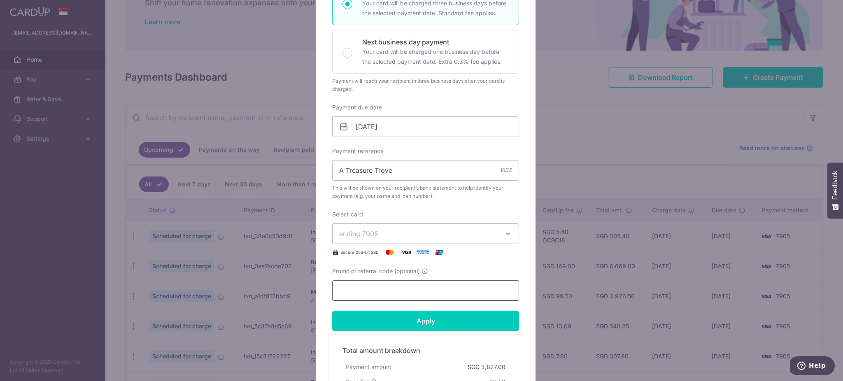
click at [368, 286] on input "Promo or referral code (optional)" at bounding box center [425, 290] width 187 height 21
paste input "OCBC18"
type input "OCBC18"
click at [396, 322] on input "Apply" at bounding box center [425, 321] width 187 height 21
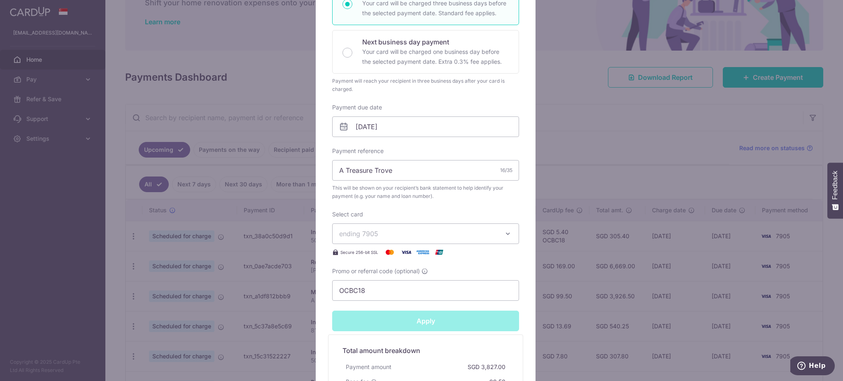
type input "Successfully Applied"
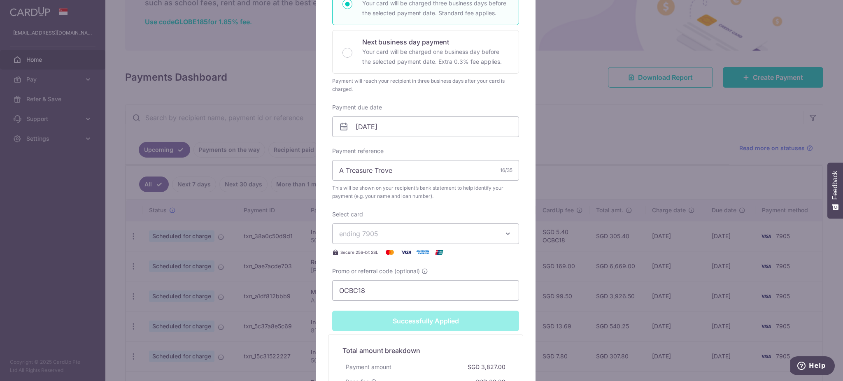
click at [712, 200] on div "Edit payment By clicking apply, you will make changes to all payments to OCBC B…" at bounding box center [421, 190] width 843 height 381
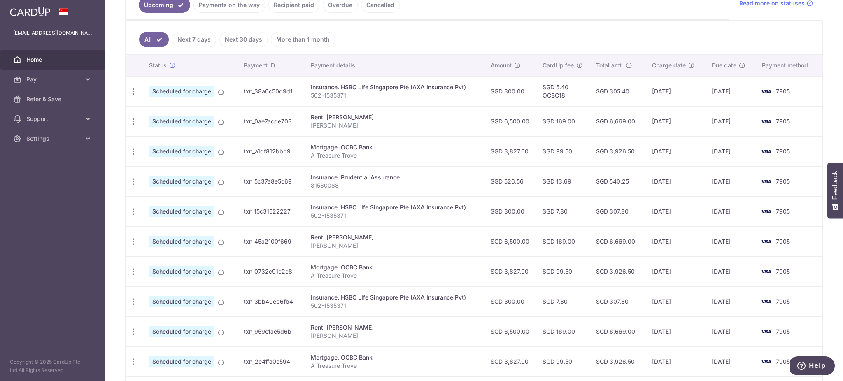
scroll to position [219, 0]
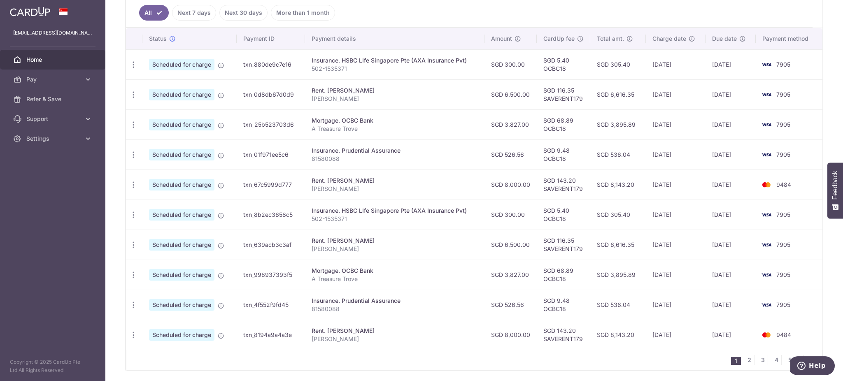
scroll to position [255, 0]
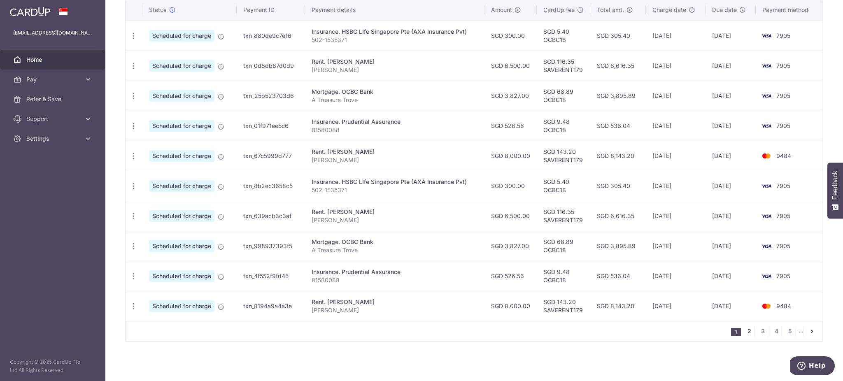
click at [745, 335] on link "2" at bounding box center [749, 332] width 10 height 10
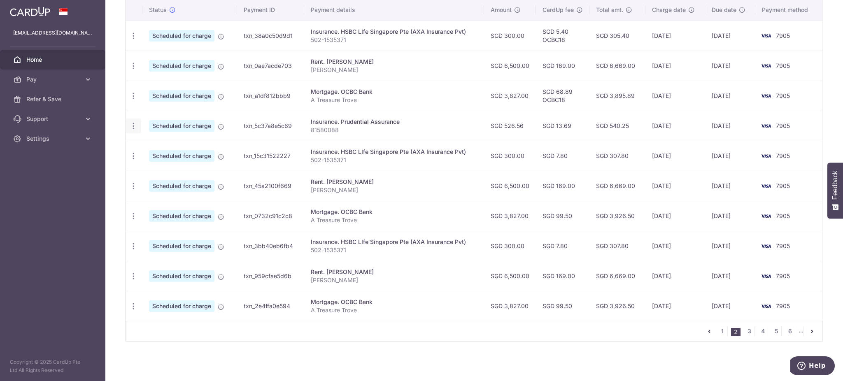
click at [129, 130] on icon "button" at bounding box center [133, 126] width 9 height 9
click at [160, 154] on span "Update payment" at bounding box center [177, 149] width 56 height 10
radio input "true"
type input "526.56"
type input "[DATE]"
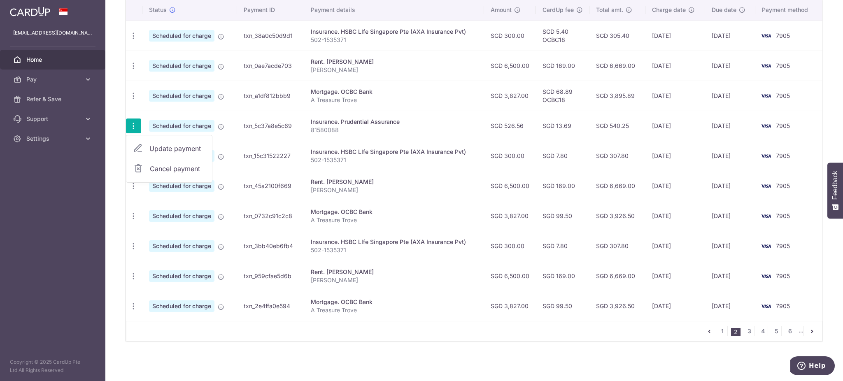
type input "81580088"
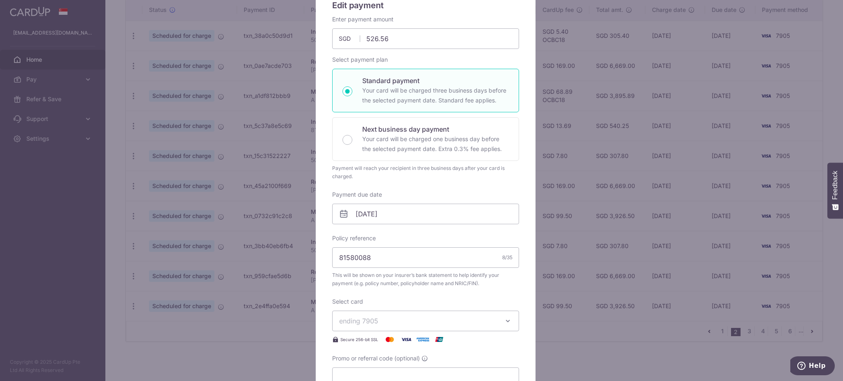
scroll to position [219, 0]
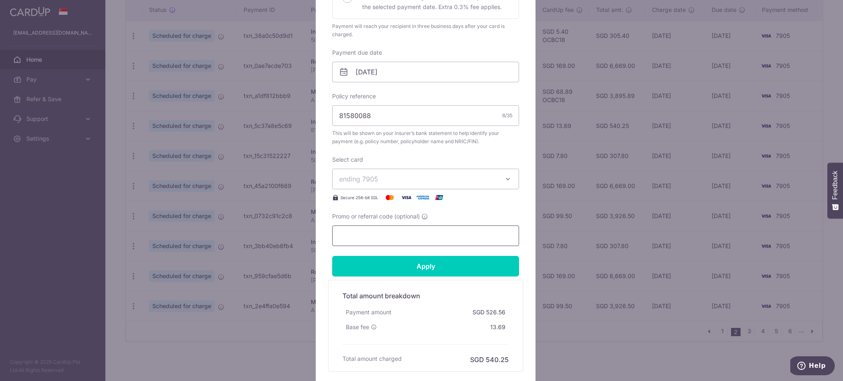
click at [343, 240] on input "Promo or referral code (optional)" at bounding box center [425, 236] width 187 height 21
paste input "OCBC18"
type input "OCBC18"
click at [401, 266] on input "Apply" at bounding box center [425, 266] width 187 height 21
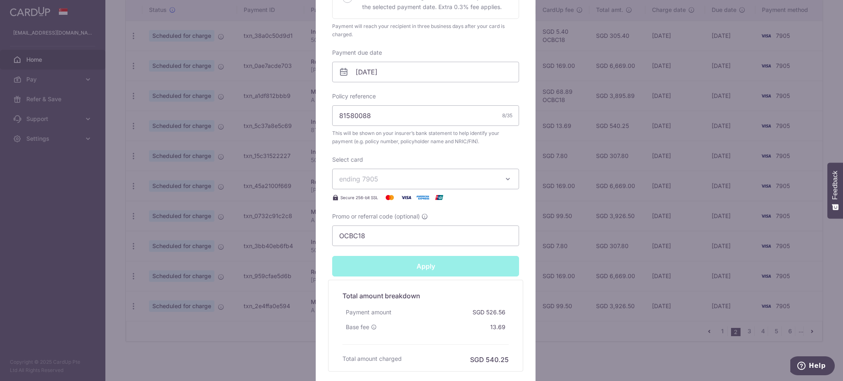
type input "Successfully Applied"
click at [592, 169] on div "Edit payment By clicking apply, you will make changes to all payments to Pruden…" at bounding box center [421, 190] width 843 height 381
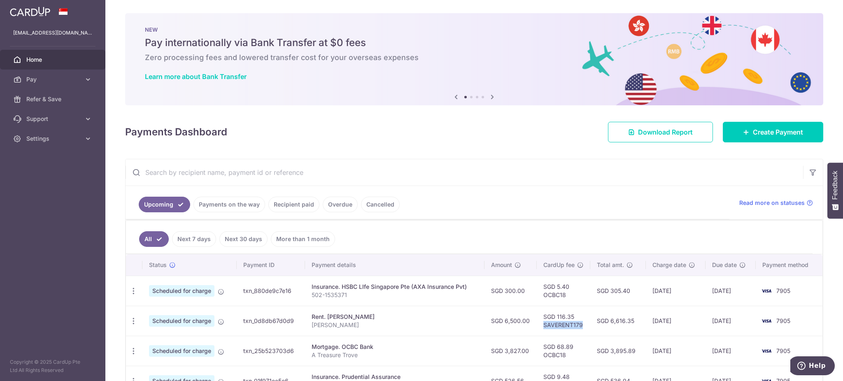
drag, startPoint x: 541, startPoint y: 324, endPoint x: 582, endPoint y: 325, distance: 41.2
click at [582, 325] on td "SGD 116.35 SAVERENT179" at bounding box center [564, 321] width 54 height 30
copy td "SAVERENT179"
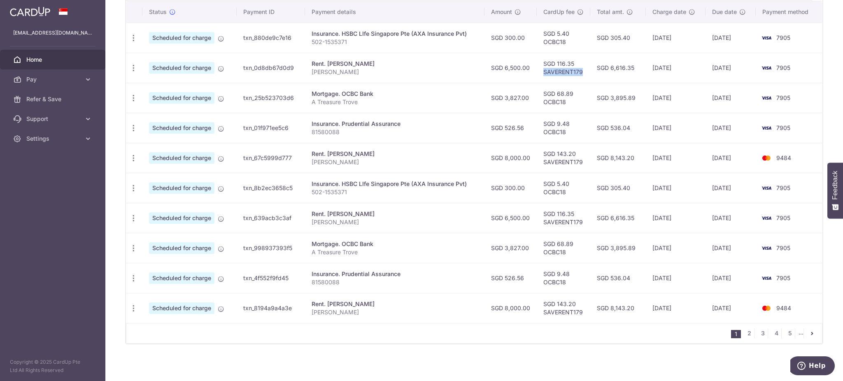
scroll to position [255, 0]
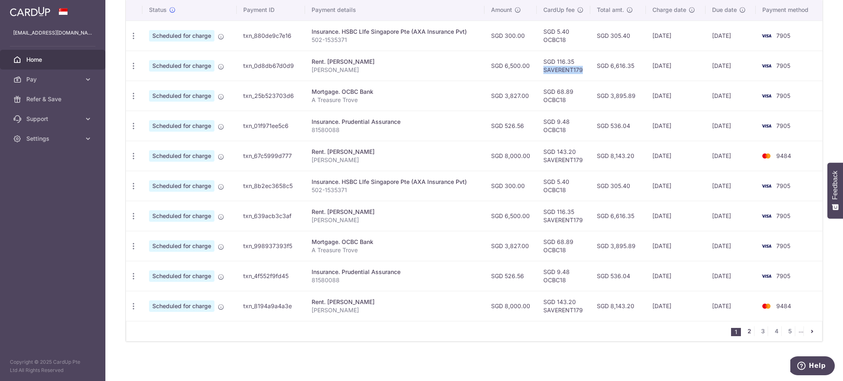
click at [744, 335] on link "2" at bounding box center [749, 332] width 10 height 10
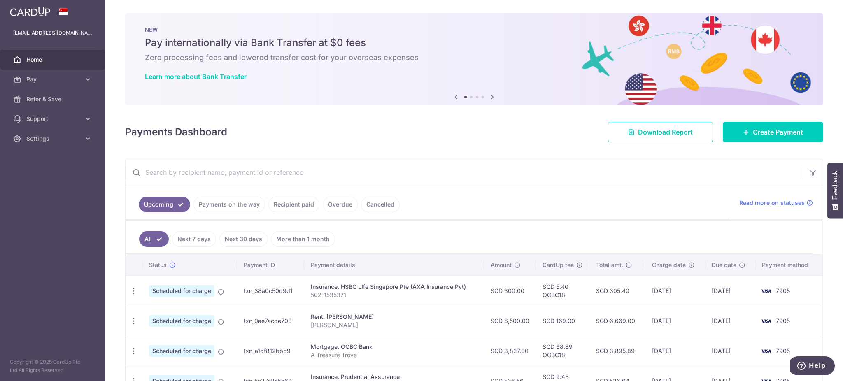
scroll to position [55, 0]
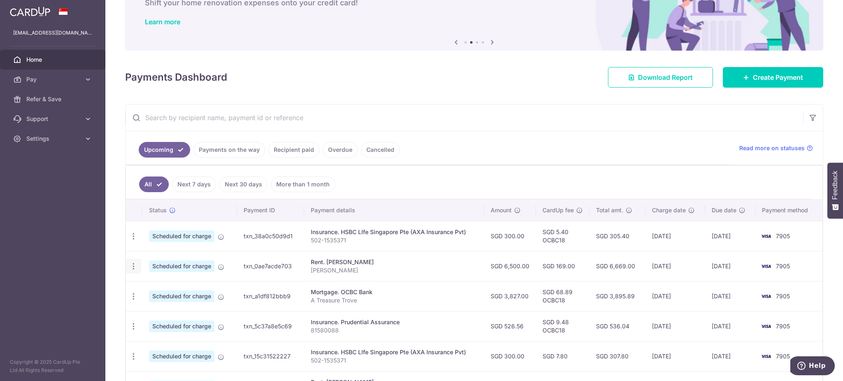
click at [138, 268] on div "Update payment Cancel payment" at bounding box center [133, 266] width 15 height 15
drag, startPoint x: 120, startPoint y: 265, endPoint x: 126, endPoint y: 266, distance: 5.8
click at [121, 266] on div "× Pause Schedule Pause all future payments in this series Pause just this one p…" at bounding box center [474, 190] width 738 height 381
click at [130, 266] on icon "button" at bounding box center [133, 266] width 9 height 9
click at [159, 292] on span "Update payment" at bounding box center [177, 289] width 56 height 10
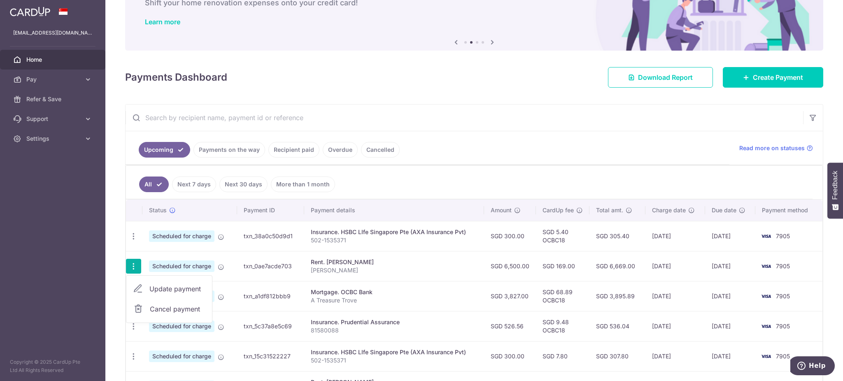
radio input "true"
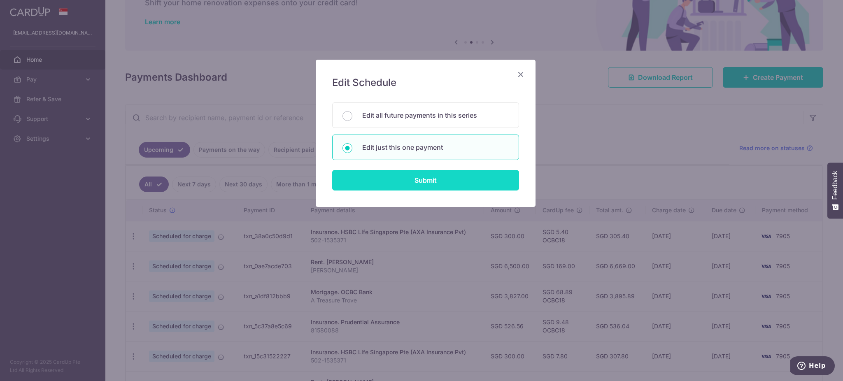
click at [397, 187] on input "Submit" at bounding box center [425, 180] width 187 height 21
radio input "true"
type input "6,500.00"
type input "[DATE]"
type input "[PERSON_NAME]"
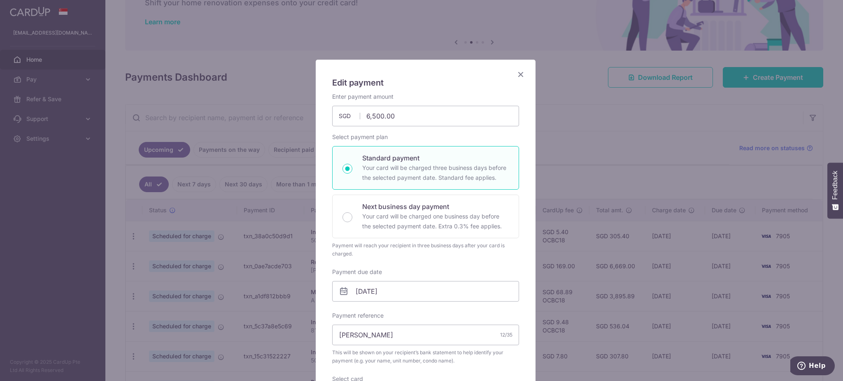
scroll to position [165, 0]
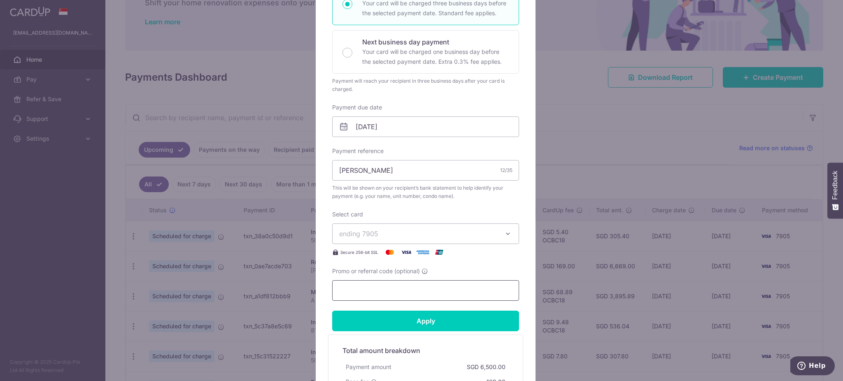
click at [373, 281] on input "Promo or referral code (optional)" at bounding box center [425, 290] width 187 height 21
paste input "SAVERENT179"
type input "SAVERENT179"
click at [385, 323] on input "Apply" at bounding box center [425, 321] width 187 height 21
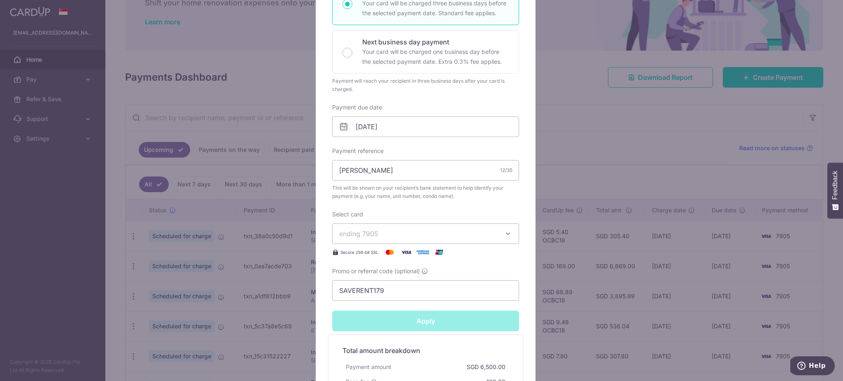
type input "Successfully Applied"
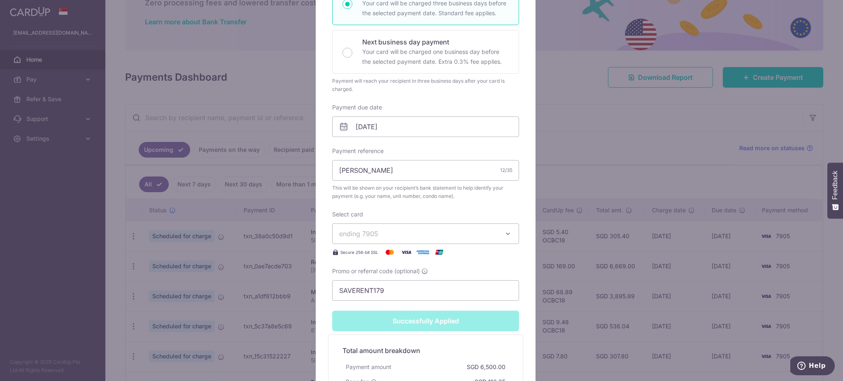
click at [574, 175] on div "Edit payment By clicking apply, you will make changes to all payments to Ngiam …" at bounding box center [421, 190] width 843 height 381
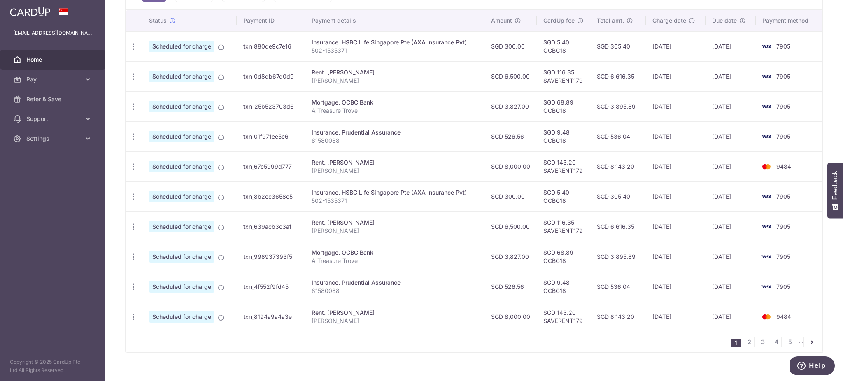
scroll to position [255, 0]
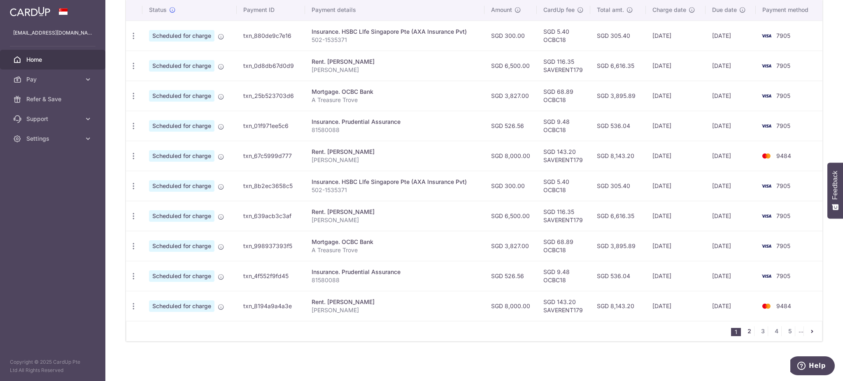
click at [746, 331] on link "2" at bounding box center [749, 332] width 10 height 10
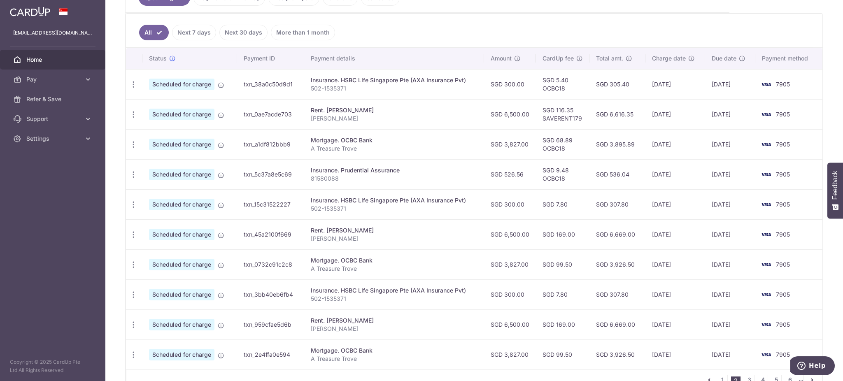
scroll to position [219, 0]
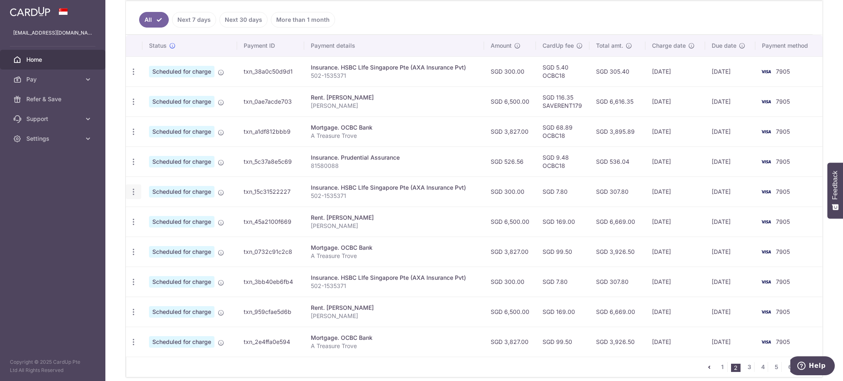
click at [134, 194] on icon "button" at bounding box center [133, 192] width 9 height 9
click at [156, 213] on span "Update payment" at bounding box center [177, 215] width 56 height 10
radio input "true"
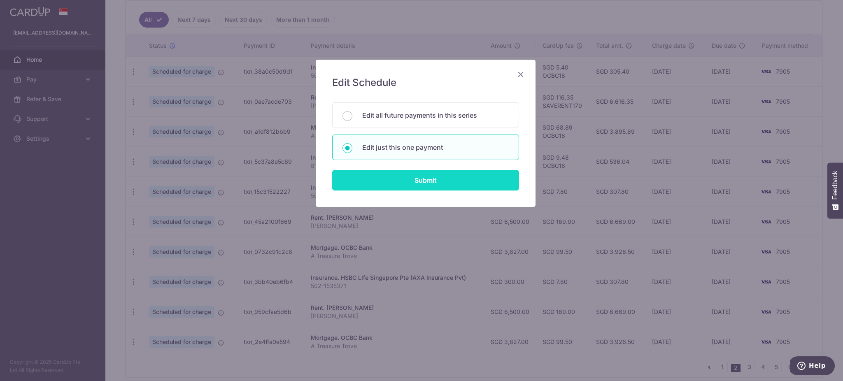
click at [425, 182] on input "Submit" at bounding box center [425, 180] width 187 height 21
radio input "true"
type input "300.00"
type input "[DATE]"
type input "502-1535371"
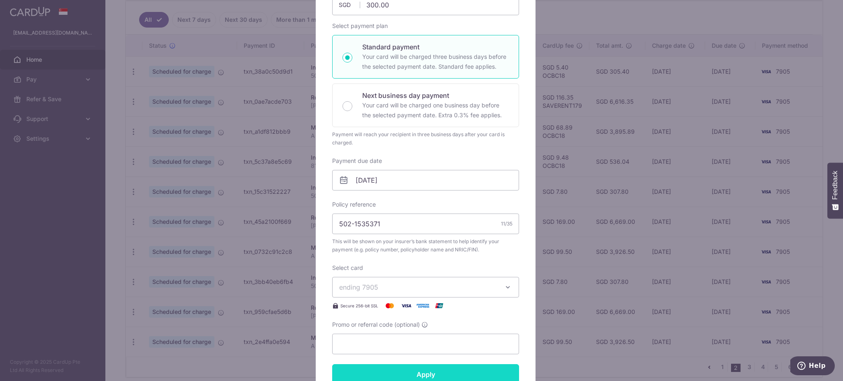
scroll to position [165, 0]
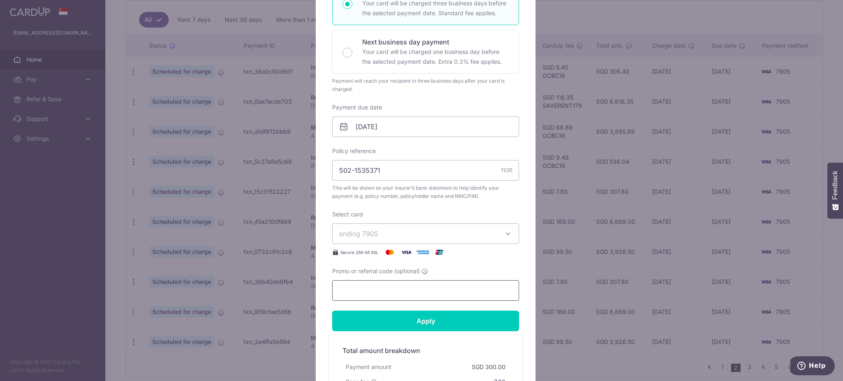
click at [366, 294] on input "Promo or referral code (optional)" at bounding box center [425, 290] width 187 height 21
paste input "SAVERENT179"
drag, startPoint x: 381, startPoint y: 289, endPoint x: 319, endPoint y: 288, distance: 62.6
click at [319, 288] on div "Edit payment By clicking apply, you will make changes to all payments to HSBC L…" at bounding box center [426, 169] width 220 height 548
type input "OCBC18"
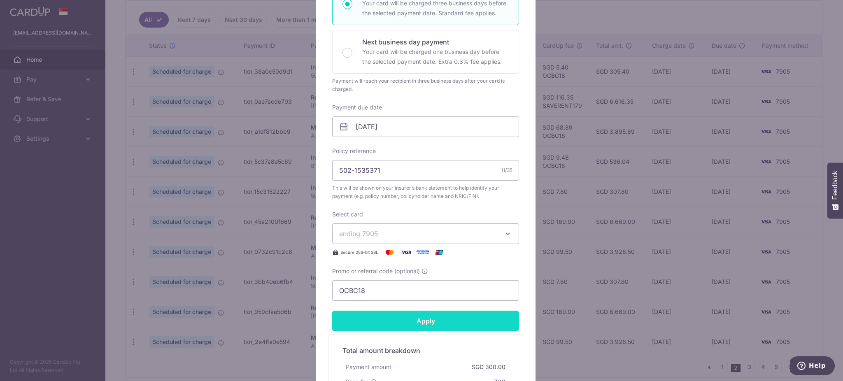
click at [390, 326] on input "Apply" at bounding box center [425, 321] width 187 height 21
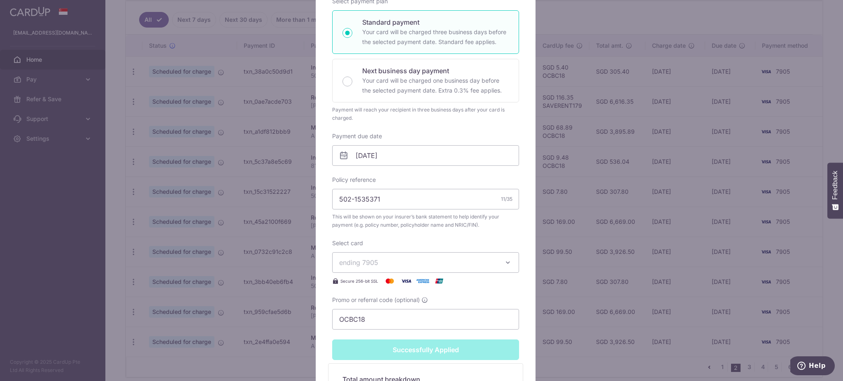
type input "Successfully Applied"
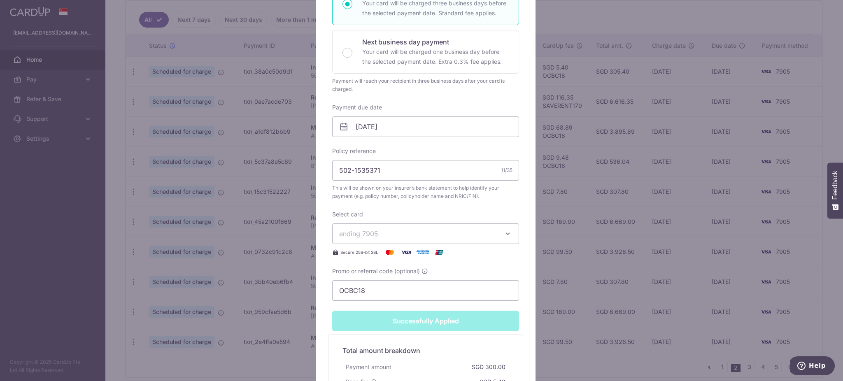
click at [686, 288] on div "Edit payment By clicking apply, you will make changes to all payments to HSBC L…" at bounding box center [421, 190] width 843 height 381
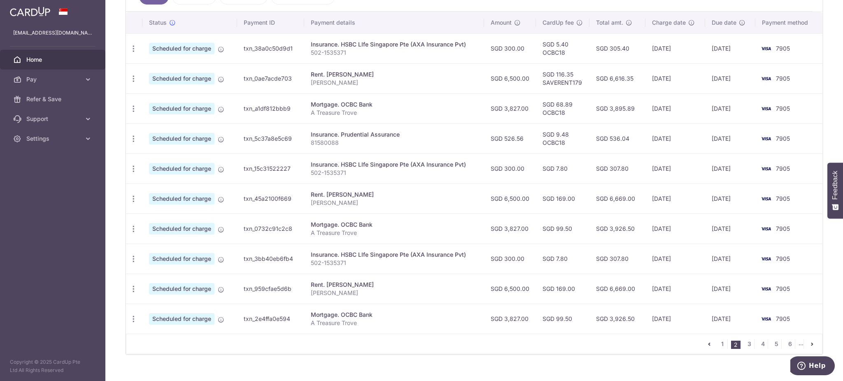
scroll to position [255, 0]
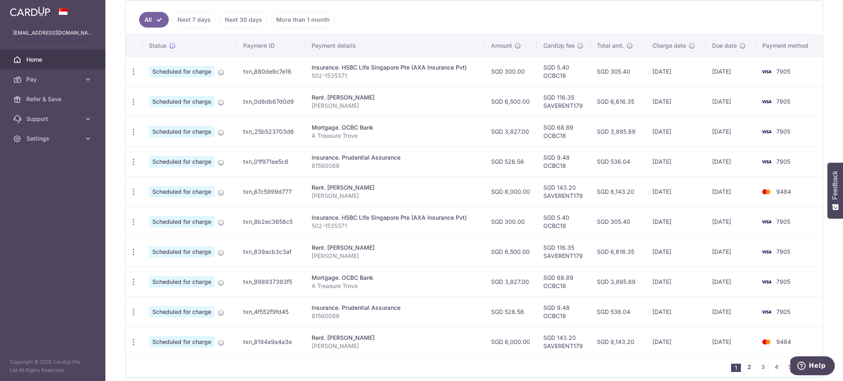
click at [746, 369] on link "2" at bounding box center [749, 367] width 10 height 10
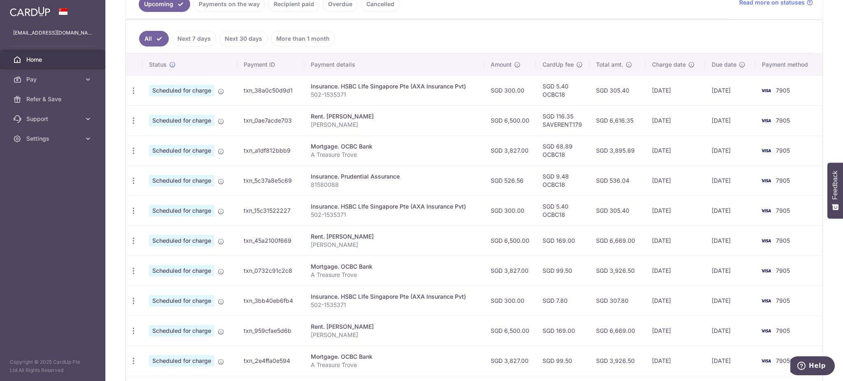
scroll to position [219, 0]
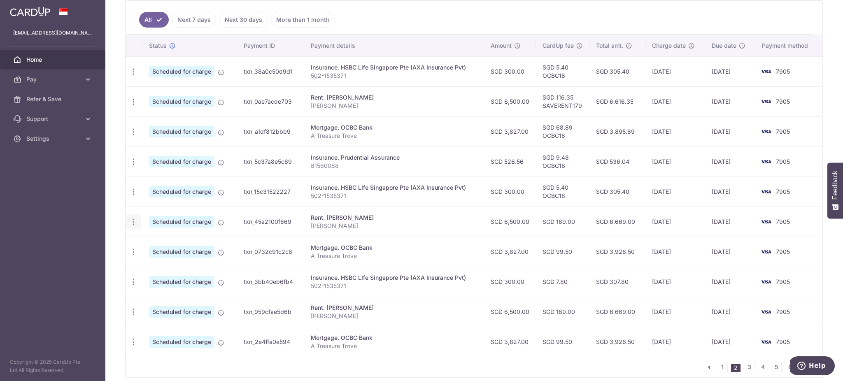
click at [135, 224] on icon "button" at bounding box center [133, 222] width 9 height 9
click at [154, 245] on span "Update payment" at bounding box center [177, 245] width 56 height 10
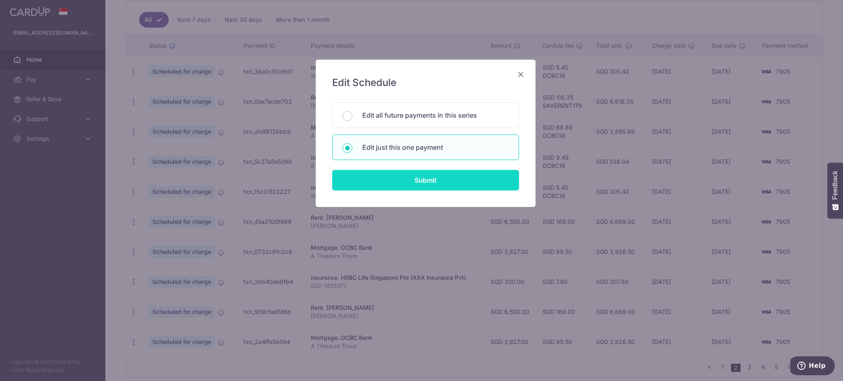
click at [397, 179] on input "Submit" at bounding box center [425, 180] width 187 height 21
radio input "true"
type input "6,500.00"
type input "[DATE]"
type input "[PERSON_NAME]"
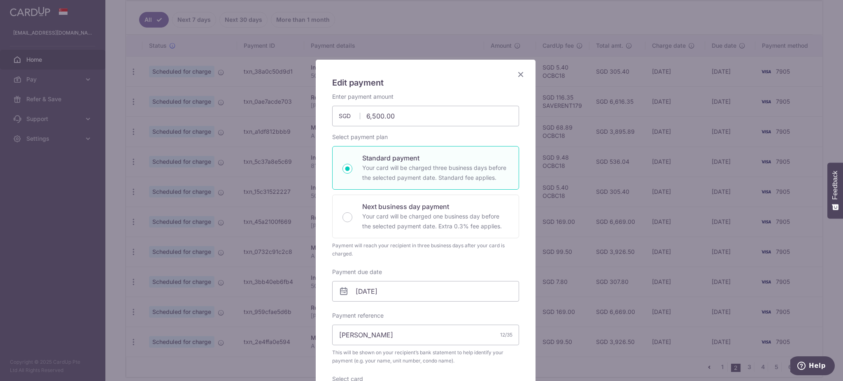
scroll to position [110, 0]
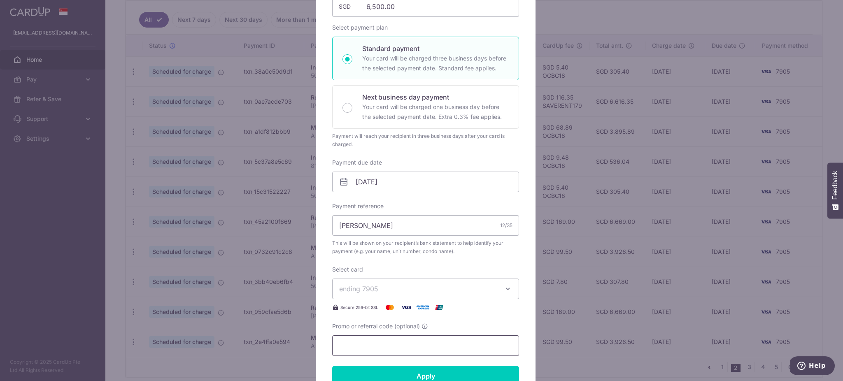
drag, startPoint x: 373, startPoint y: 335, endPoint x: 370, endPoint y: 345, distance: 10.7
click at [372, 336] on div "Promo or referral code (optional)" at bounding box center [425, 339] width 187 height 34
click at [370, 347] on input "Promo or referral code (optional)" at bounding box center [425, 346] width 187 height 21
paste input "SAVERENT179"
type input "SAVERENT179"
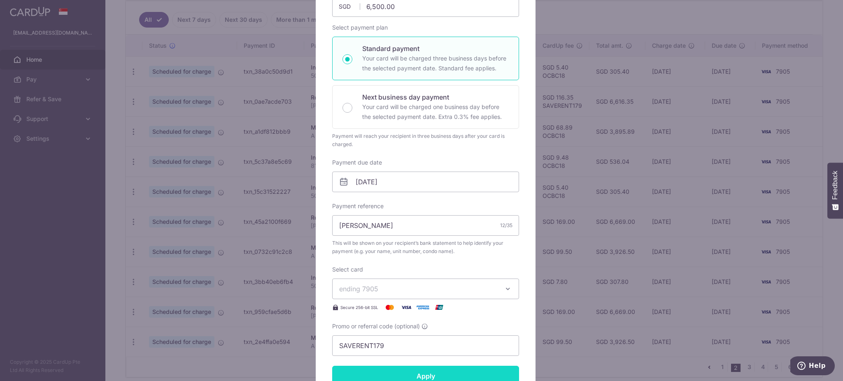
click at [385, 371] on input "Apply" at bounding box center [425, 376] width 187 height 21
type input "Successfully Applied"
click at [653, 304] on div "Edit payment By clicking apply, you will make changes to all payments to Ngiam …" at bounding box center [421, 190] width 843 height 381
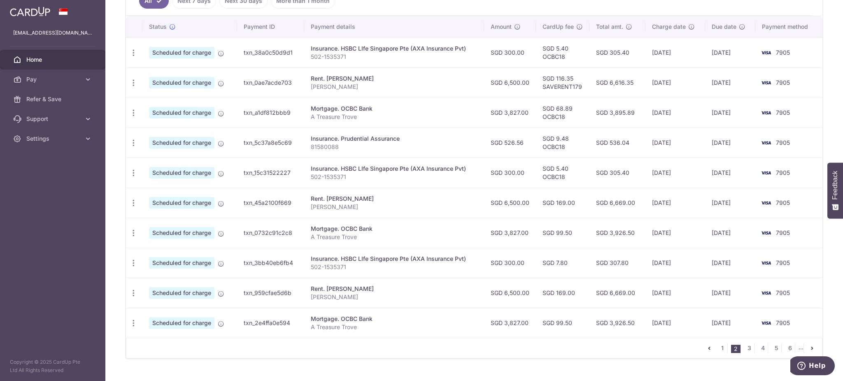
scroll to position [255, 0]
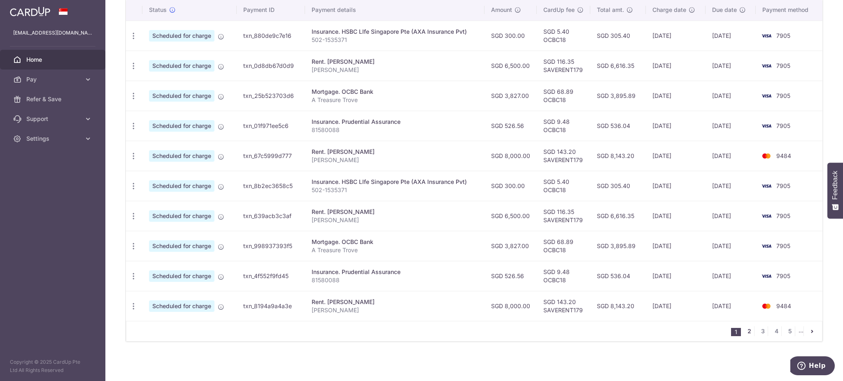
click at [744, 329] on link "2" at bounding box center [749, 332] width 10 height 10
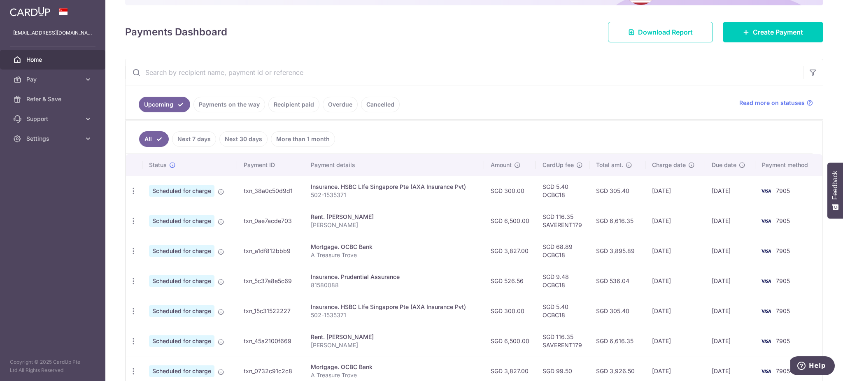
scroll to position [165, 0]
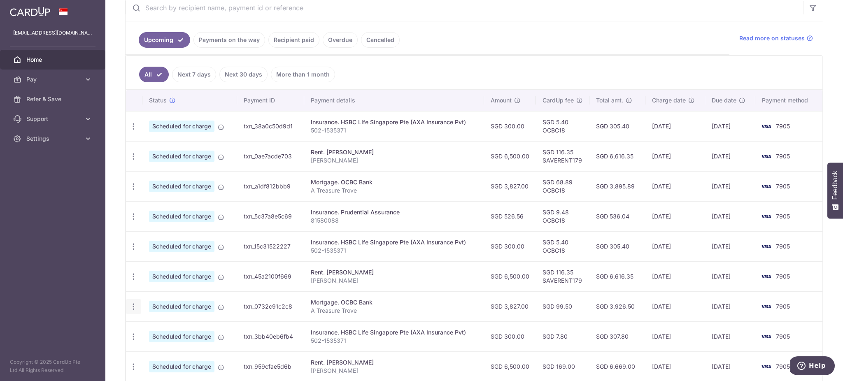
click at [131, 308] on icon "button" at bounding box center [133, 307] width 9 height 9
click at [166, 332] on span "Update payment" at bounding box center [177, 329] width 56 height 10
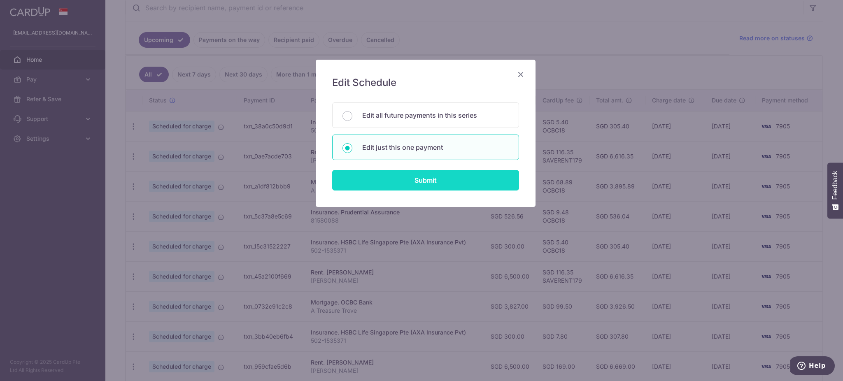
click at [380, 185] on input "Submit" at bounding box center [425, 180] width 187 height 21
radio input "true"
type input "3,827.00"
type input "[DATE]"
type input "A Treasure Trove"
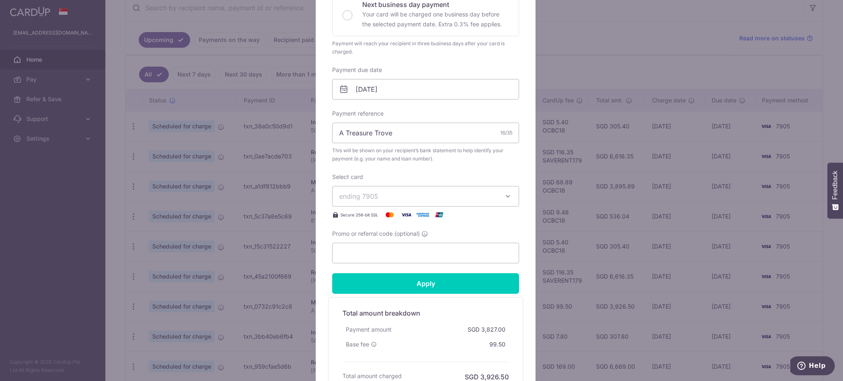
scroll to position [219, 0]
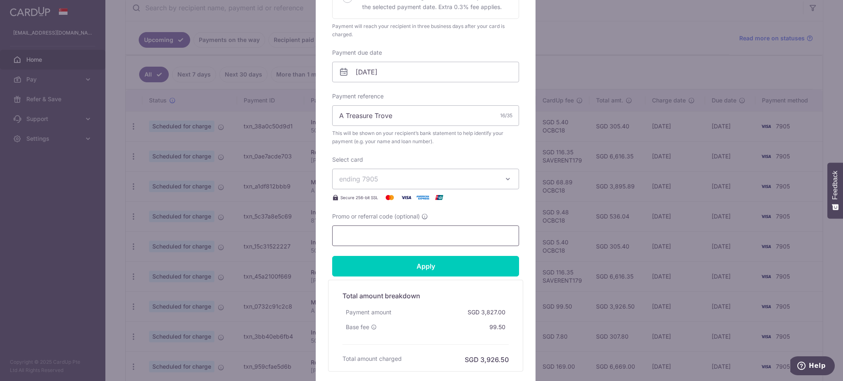
click at [367, 233] on input "Promo or referral code (optional)" at bounding box center [425, 236] width 187 height 21
type input "OCBC18"
click at [392, 268] on input "Apply" at bounding box center [425, 266] width 187 height 21
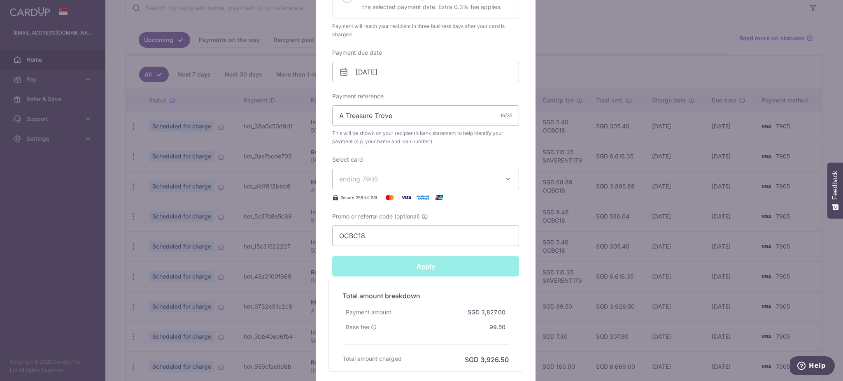
type input "Successfully Applied"
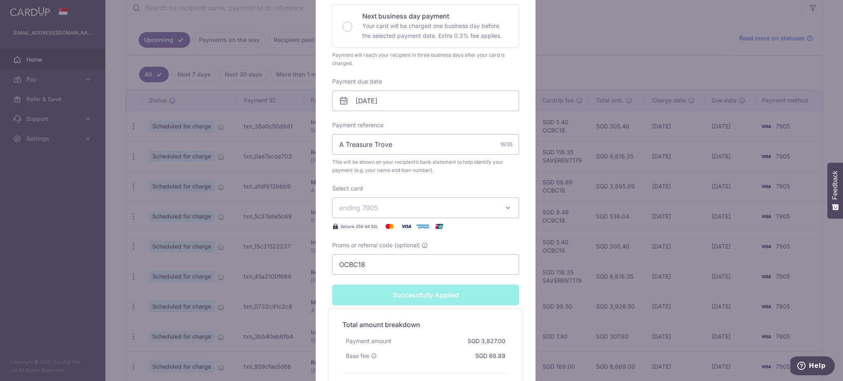
scroll to position [248, 0]
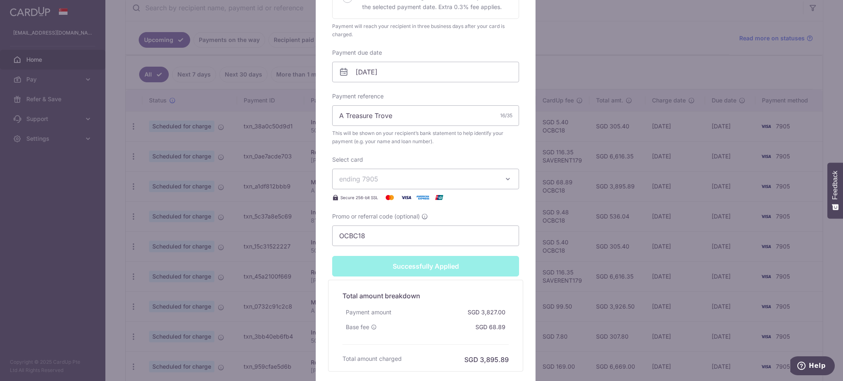
click at [692, 268] on div "Edit payment By clicking apply, you will make changes to all payments to OCBC B…" at bounding box center [421, 190] width 843 height 381
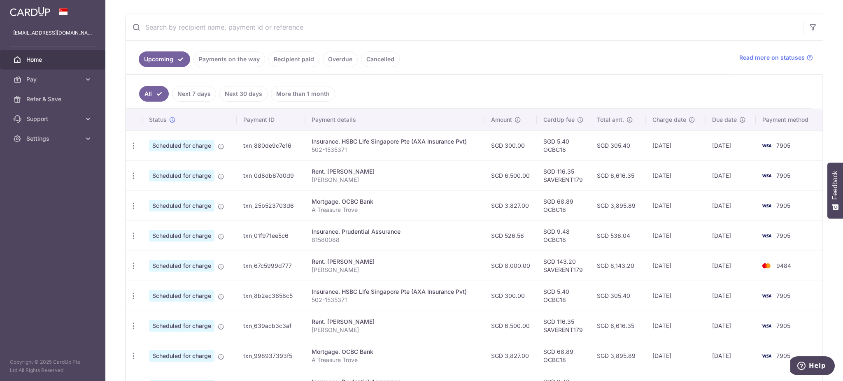
scroll to position [165, 0]
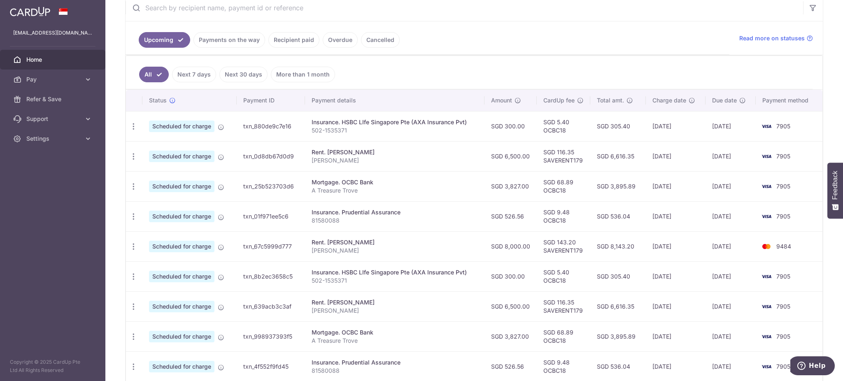
click at [346, 128] on p "502-1535371" at bounding box center [395, 130] width 167 height 8
click at [416, 128] on p "502-1535371" at bounding box center [395, 130] width 167 height 8
click at [513, 176] on td "SGD 3,827.00" at bounding box center [511, 186] width 52 height 30
drag, startPoint x: 541, startPoint y: 177, endPoint x: 535, endPoint y: 180, distance: 6.3
click at [537, 180] on td "SGD 68.89 OCBC18" at bounding box center [564, 186] width 54 height 30
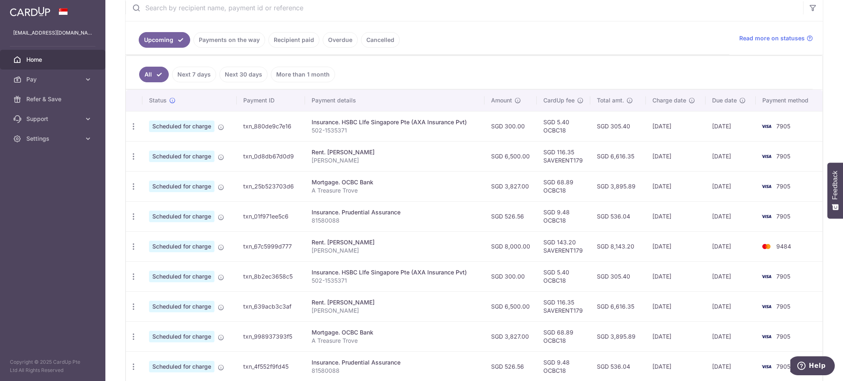
click at [674, 198] on td "[DATE]" at bounding box center [676, 186] width 60 height 30
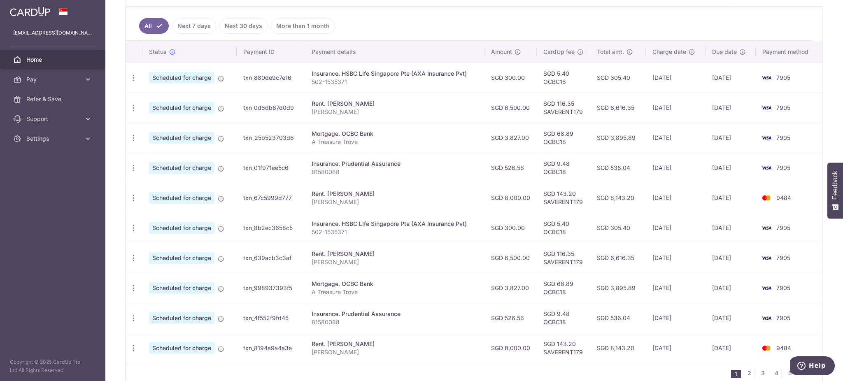
scroll to position [255, 0]
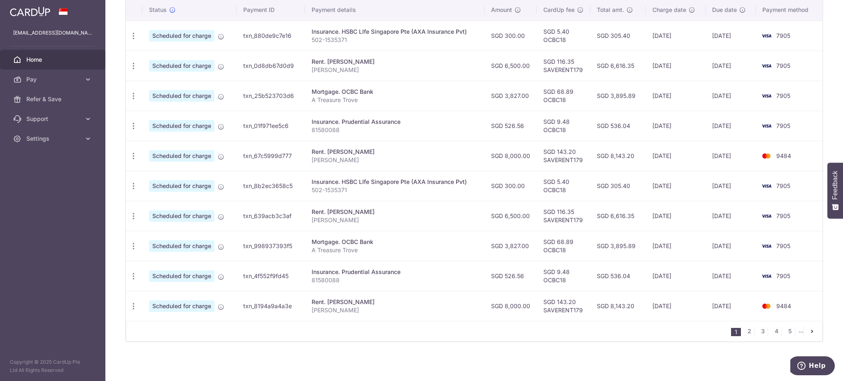
click at [514, 94] on td "SGD 3,827.00" at bounding box center [511, 96] width 52 height 30
drag, startPoint x: 620, startPoint y: 208, endPoint x: 616, endPoint y: 207, distance: 4.3
click at [619, 208] on td "SGD 6,616.35" at bounding box center [617, 216] width 55 height 30
click at [520, 152] on td "SGD 8,000.00" at bounding box center [511, 156] width 52 height 30
click at [514, 188] on td "SGD 300.00" at bounding box center [511, 186] width 52 height 30
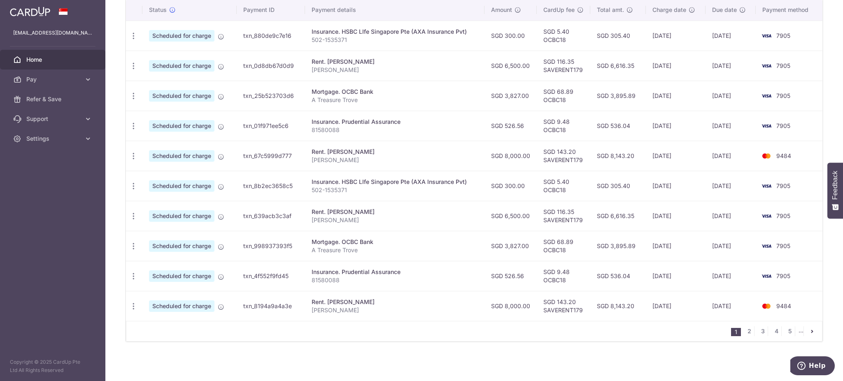
click at [510, 227] on td "SGD 6,500.00" at bounding box center [511, 216] width 52 height 30
drag, startPoint x: 521, startPoint y: 233, endPoint x: 392, endPoint y: 36, distance: 235.5
click at [521, 233] on td "SGD 3,827.00" at bounding box center [511, 246] width 52 height 30
click at [55, 137] on span "Settings" at bounding box center [53, 139] width 54 height 8
click at [47, 178] on span "Logout" at bounding box center [53, 178] width 54 height 8
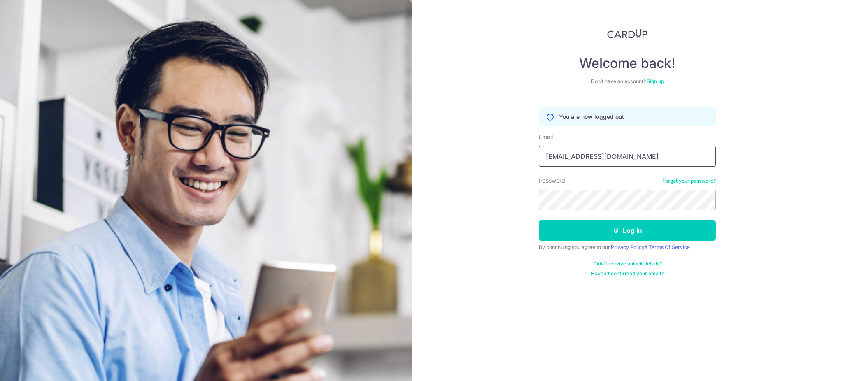
click at [579, 156] on input "Wongshihui1983@gmail.com" at bounding box center [627, 156] width 177 height 21
type input "lee101726@gmail.com"
click at [609, 236] on button "Log in" at bounding box center [627, 230] width 177 height 21
